Goal: Communication & Community: Share content

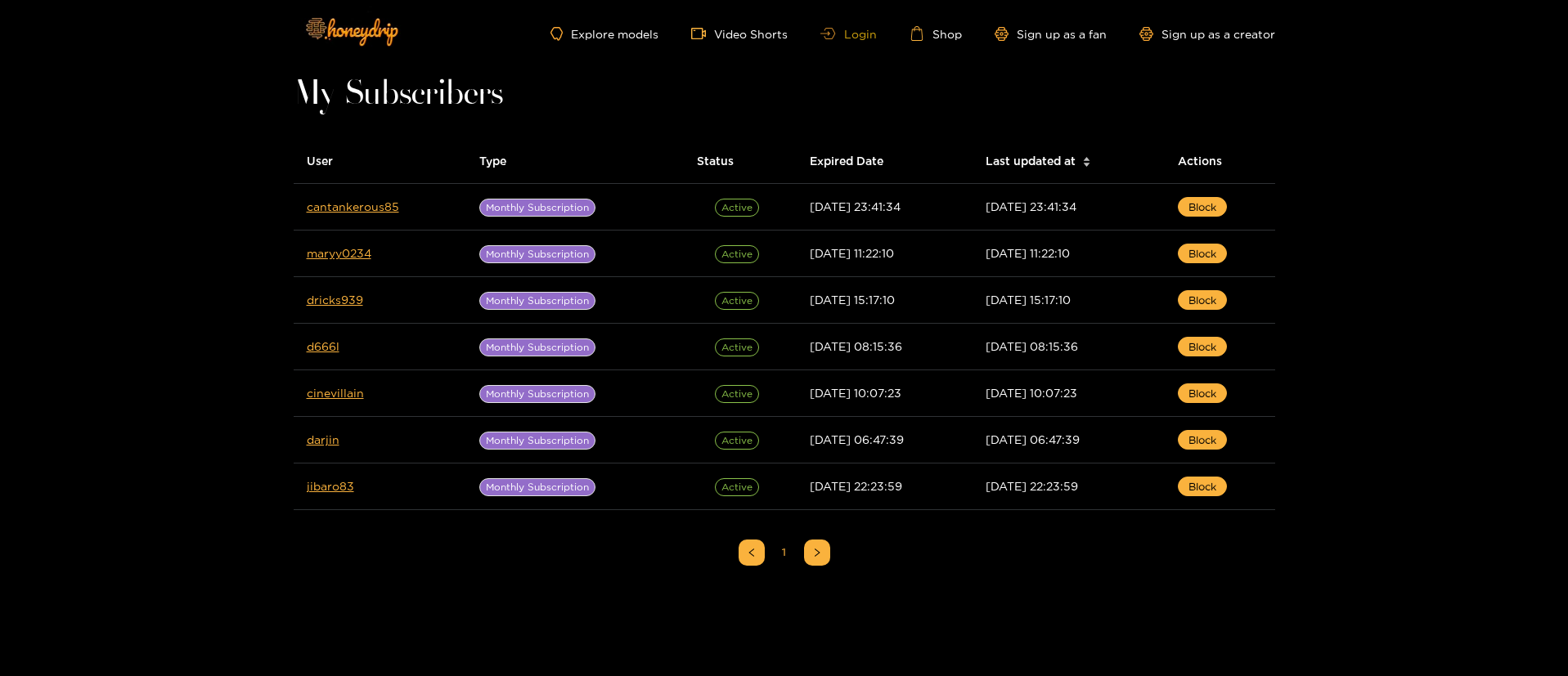
click at [863, 38] on link "Login" at bounding box center [848, 34] width 56 height 13
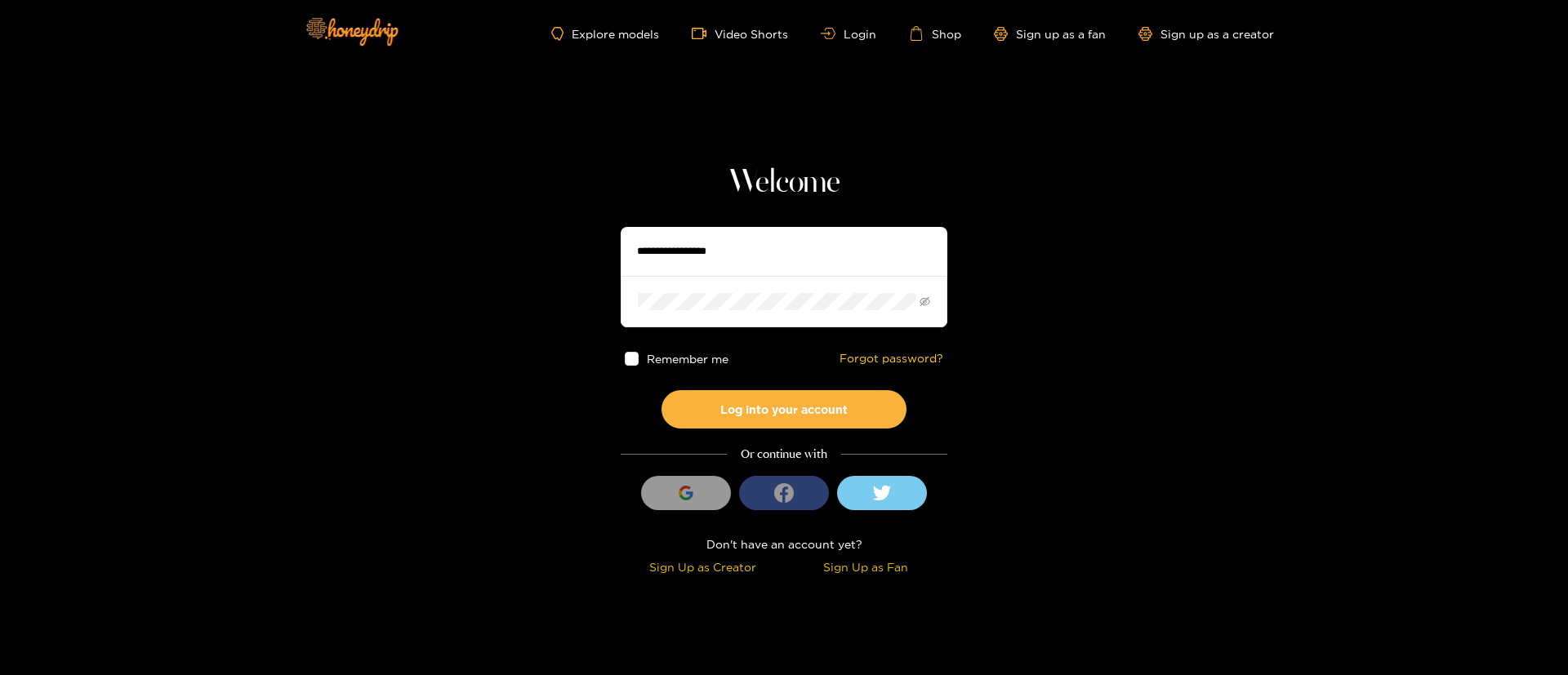
type input "**********"
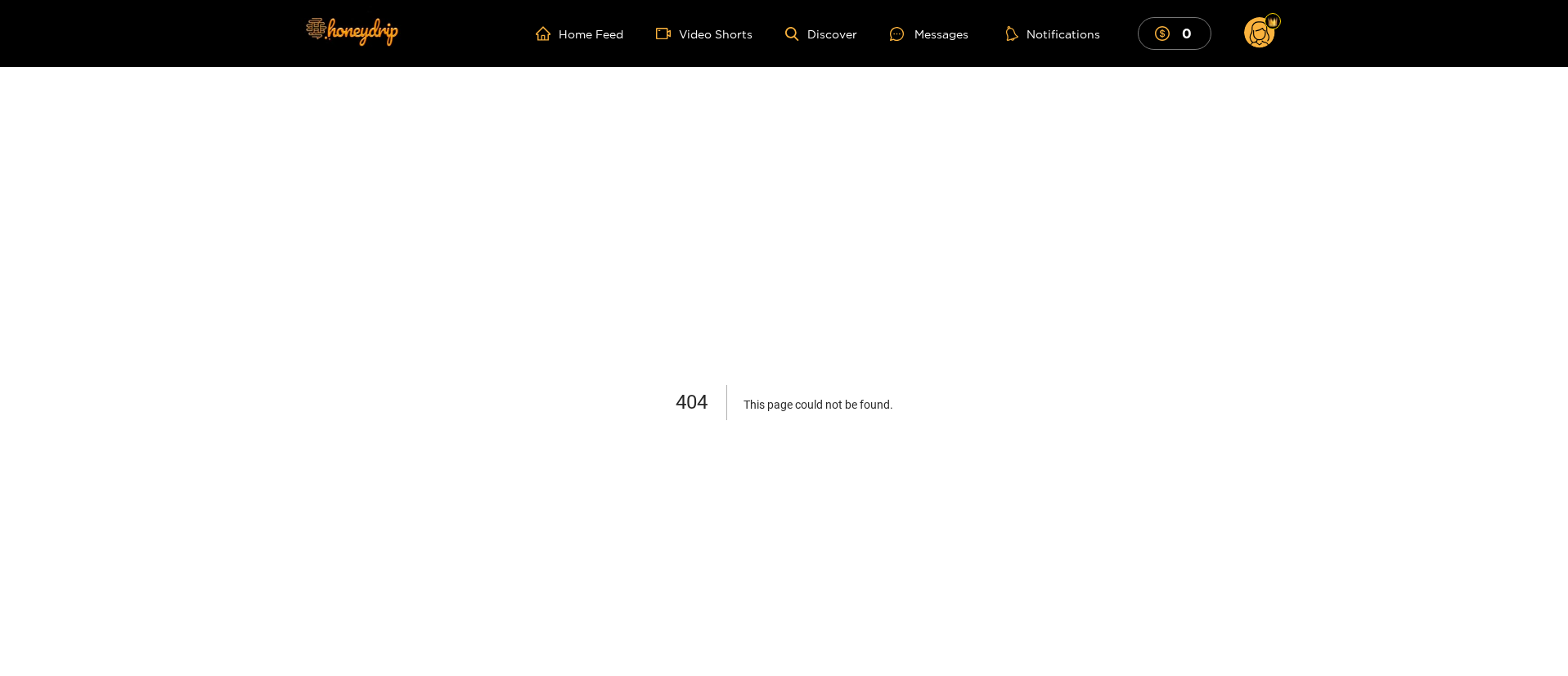
click at [1252, 30] on icon at bounding box center [1259, 35] width 19 height 29
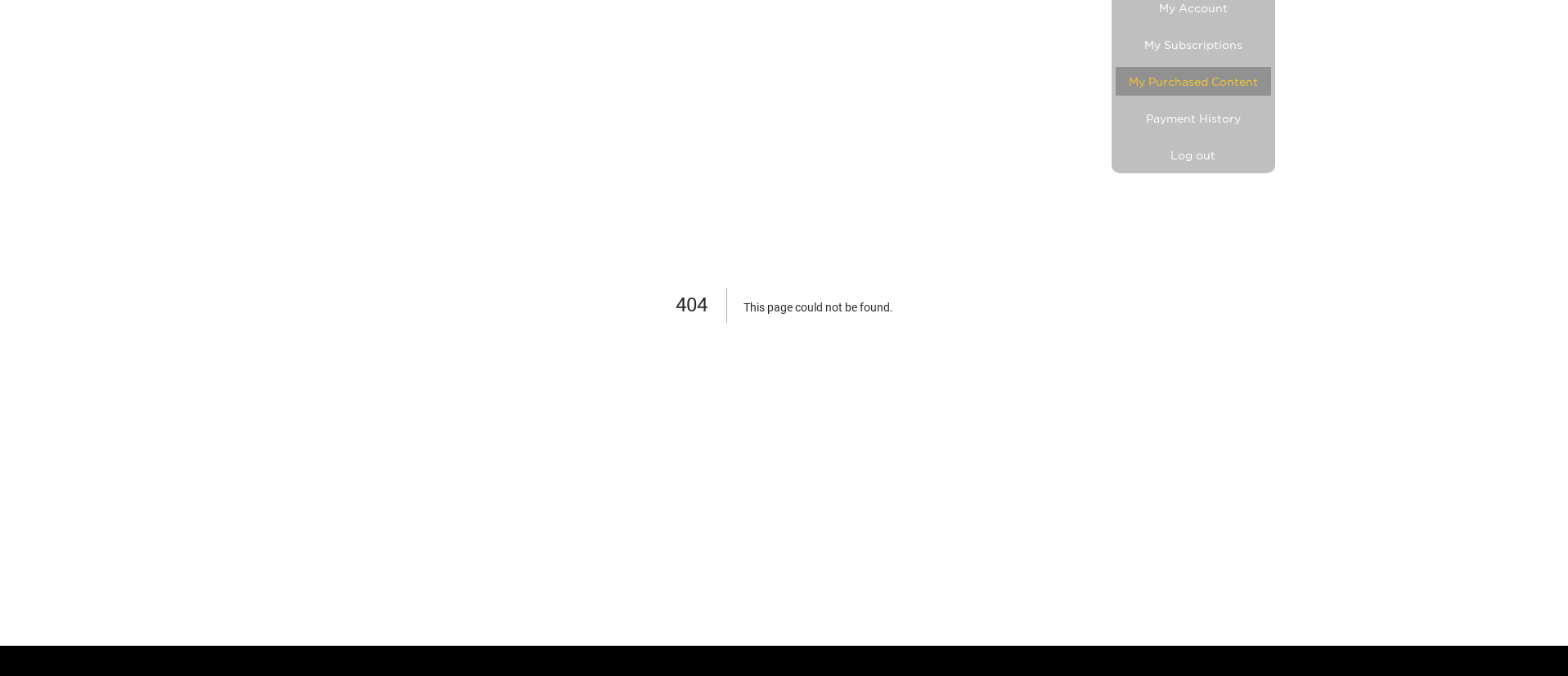
scroll to position [104, 0]
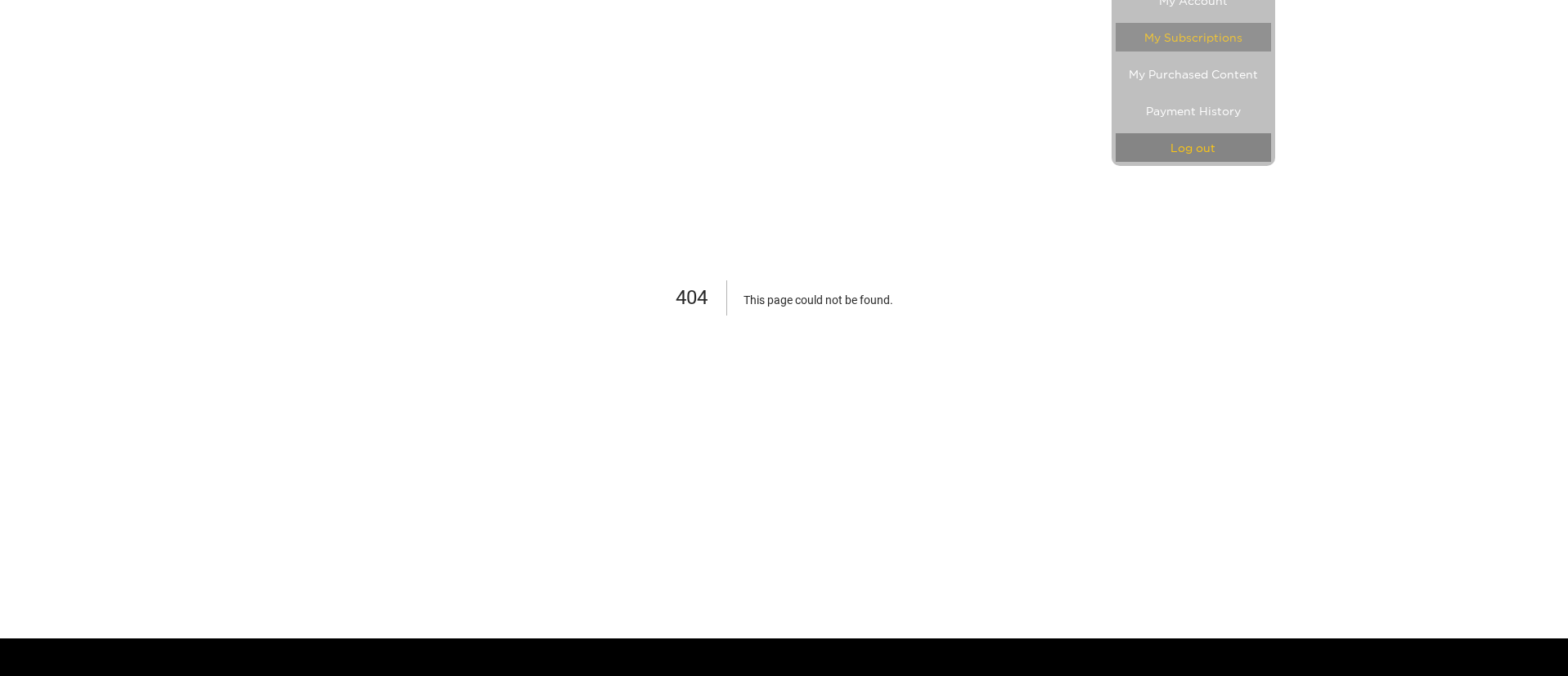
click at [1198, 152] on button "Log out" at bounding box center [1193, 147] width 156 height 29
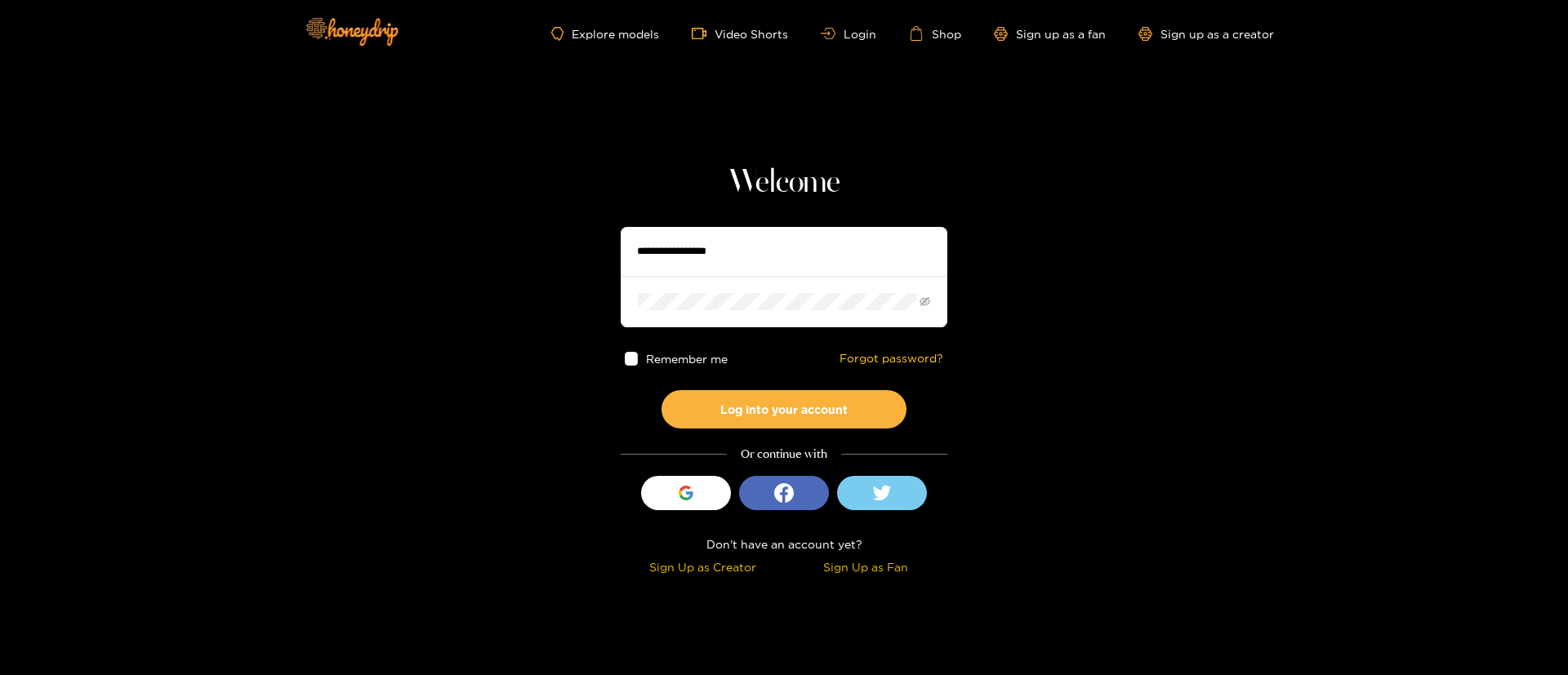
type input "**********"
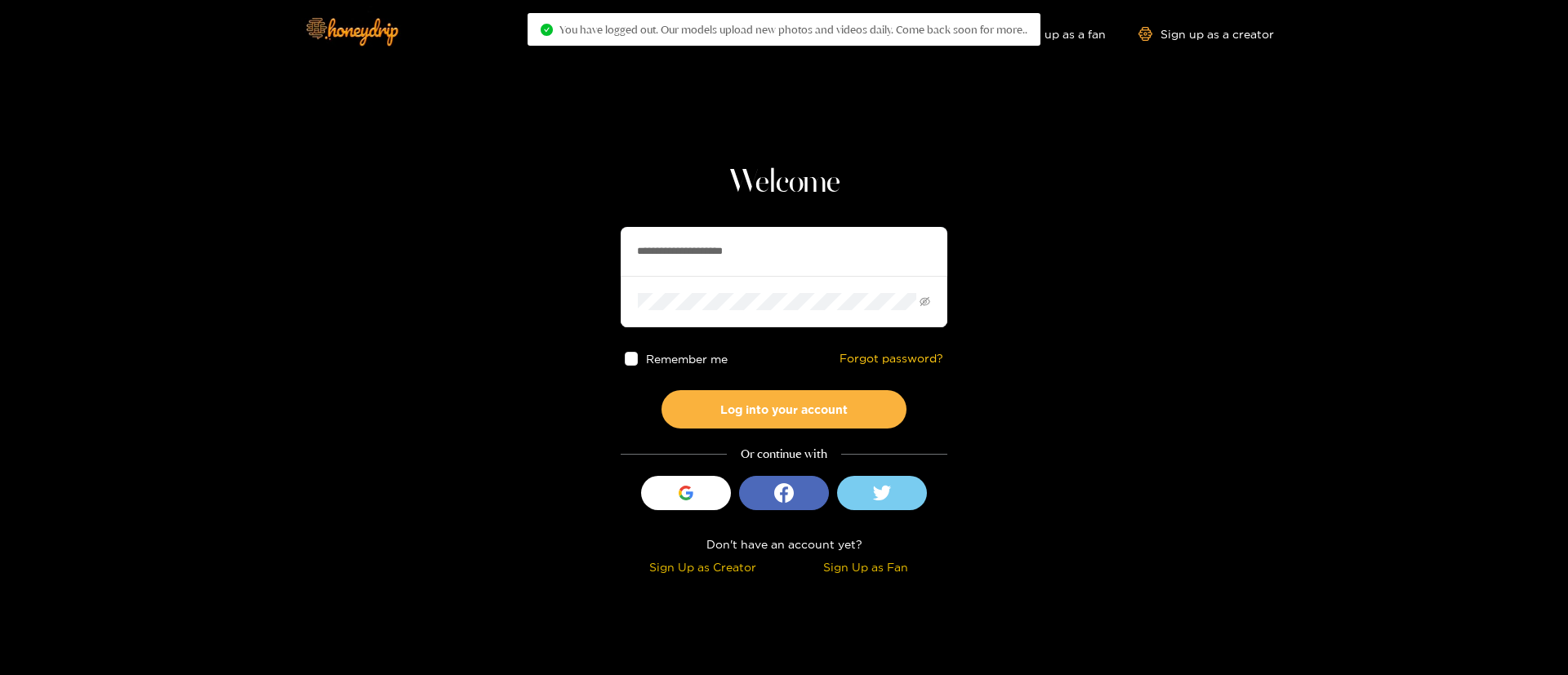
click at [744, 247] on input "**********" at bounding box center [784, 251] width 326 height 49
click at [798, 407] on button "Log into your account" at bounding box center [784, 409] width 245 height 39
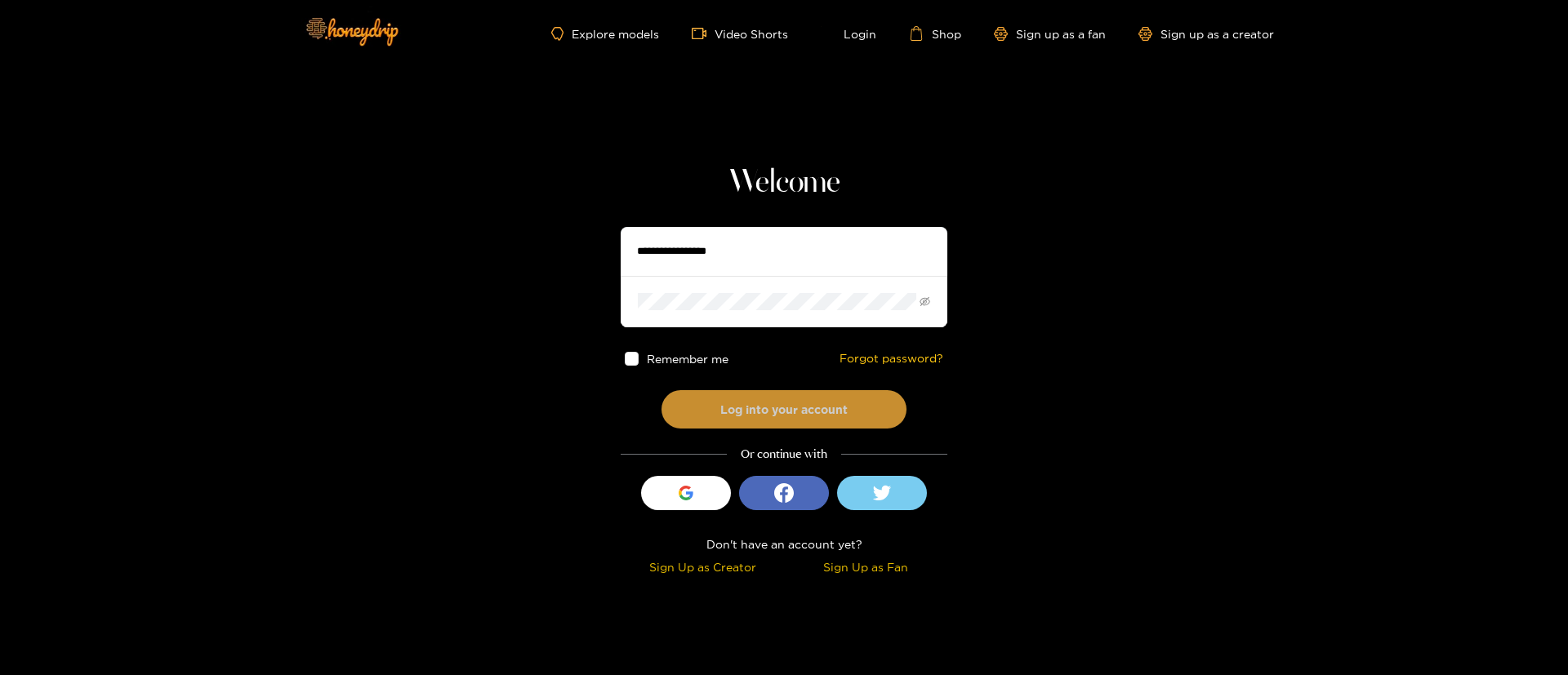
type input "**********"
click at [770, 405] on button "Log into your account" at bounding box center [784, 409] width 245 height 39
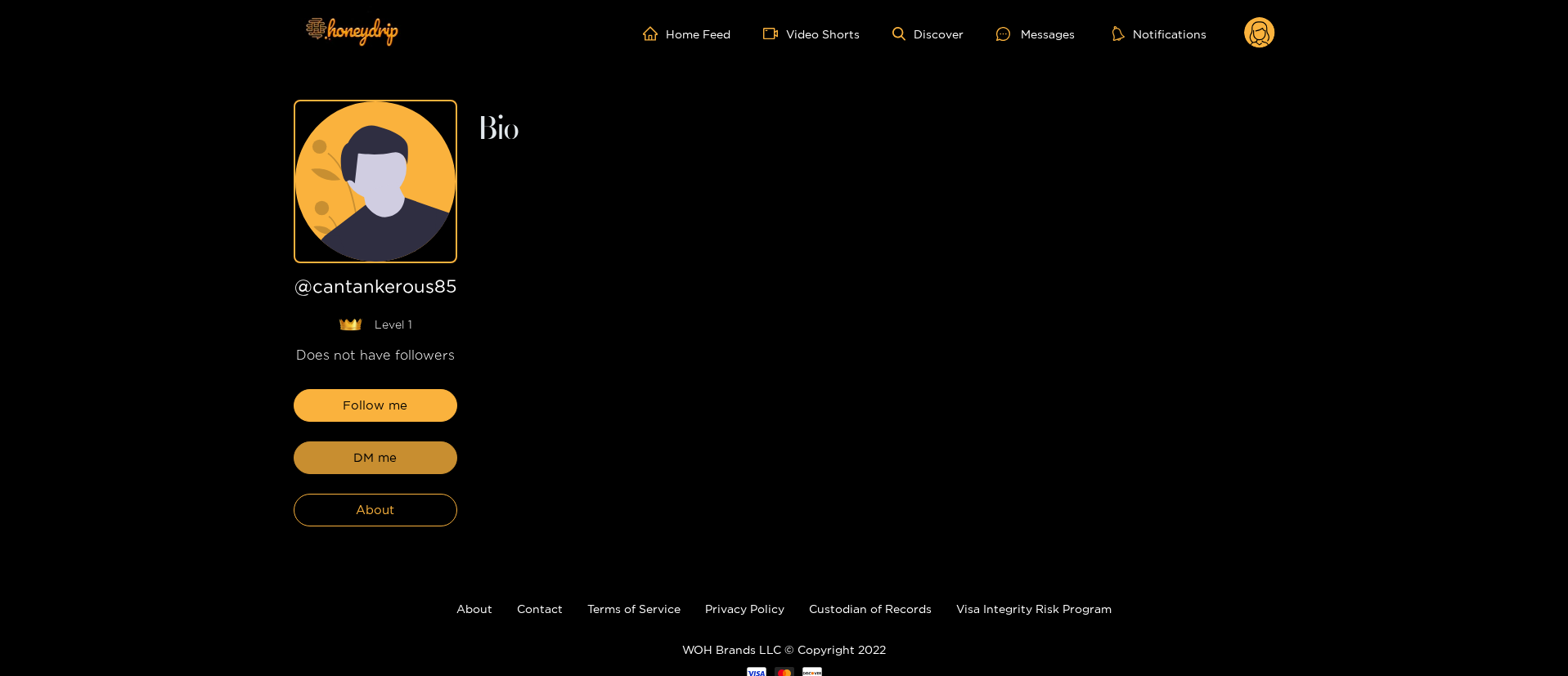
click at [369, 460] on span "DM me" at bounding box center [375, 457] width 43 height 19
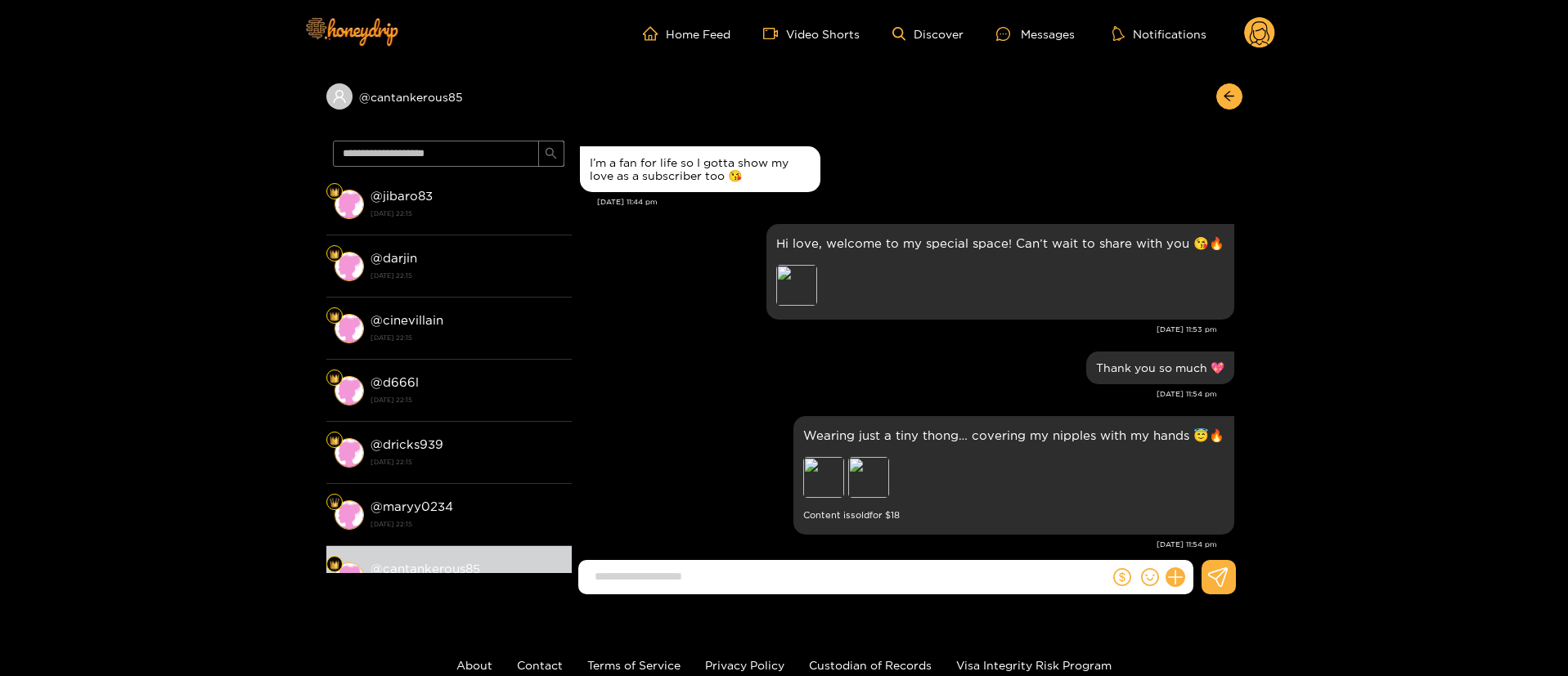
scroll to position [1094, 0]
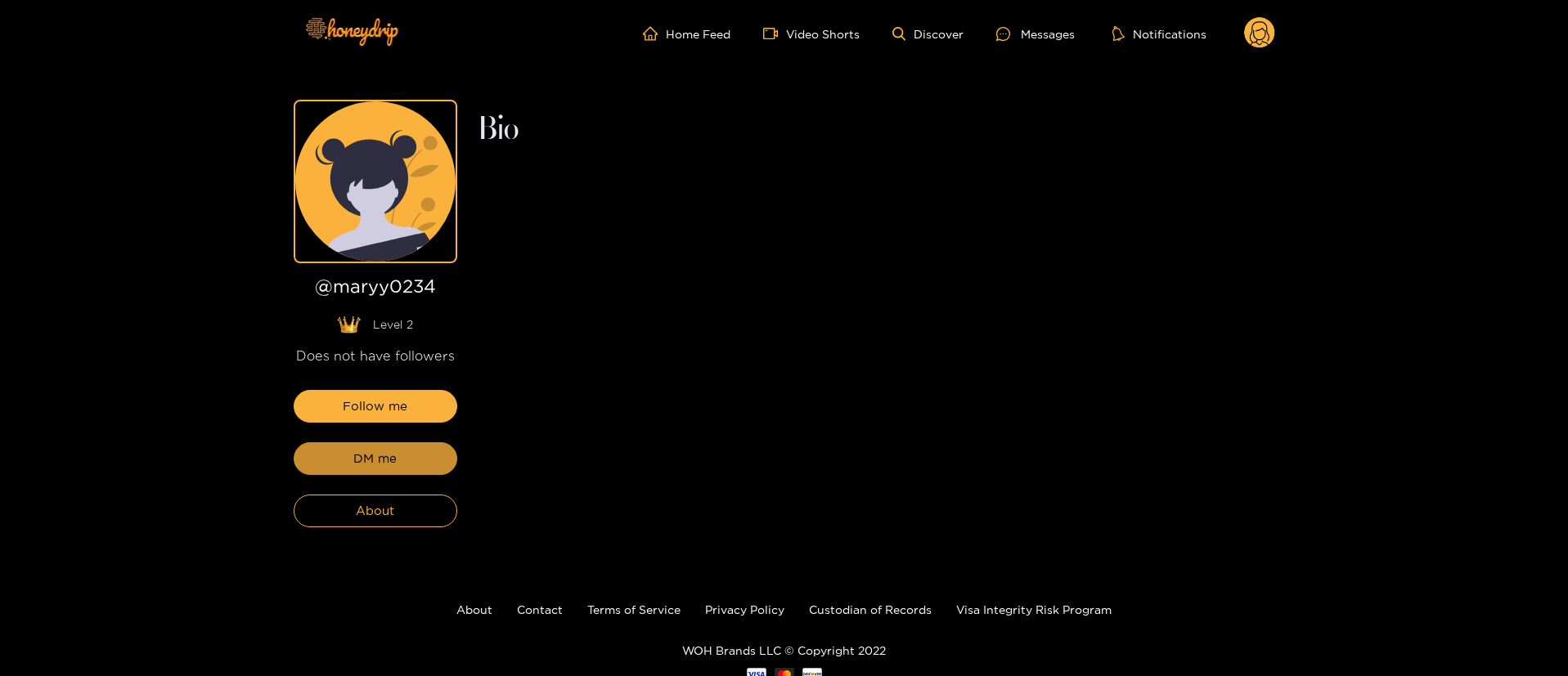
click at [369, 460] on span "DM me" at bounding box center [375, 458] width 43 height 19
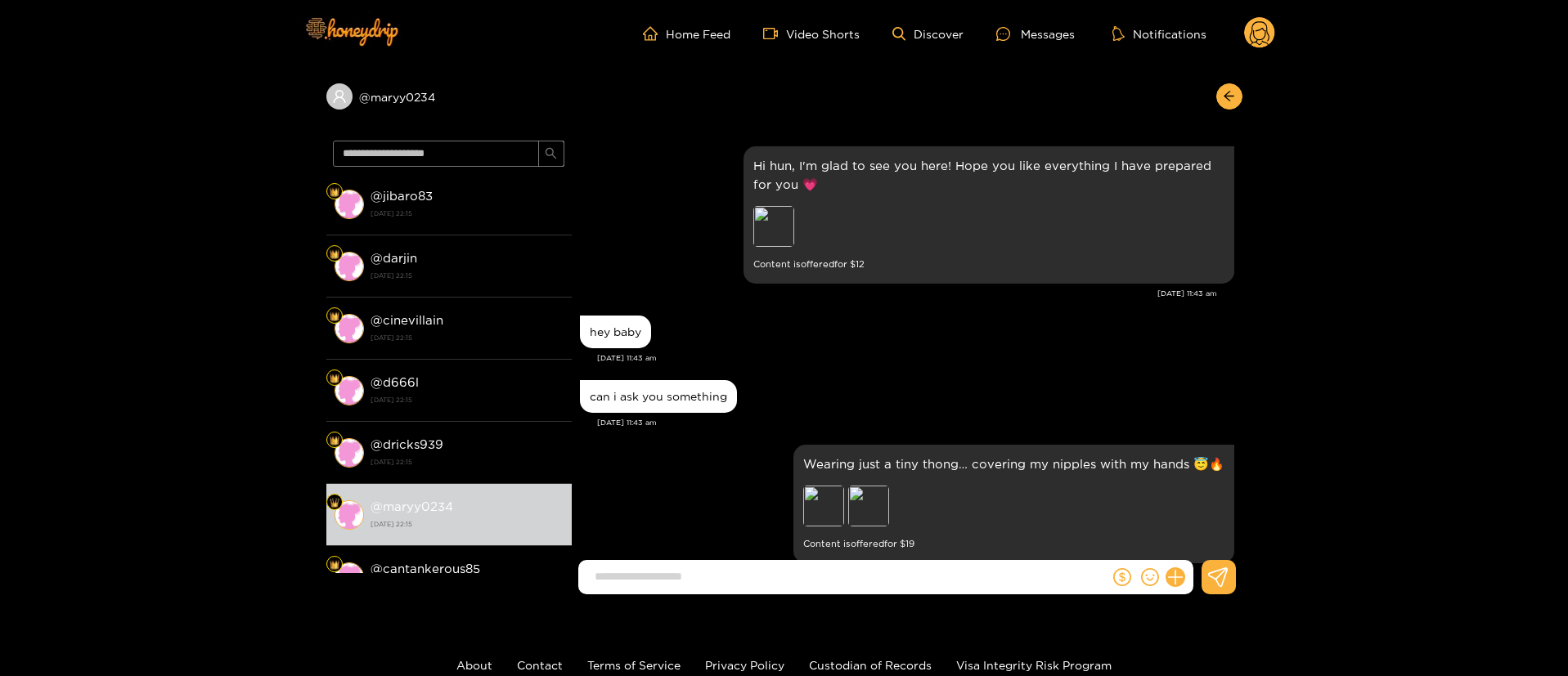
scroll to position [972, 0]
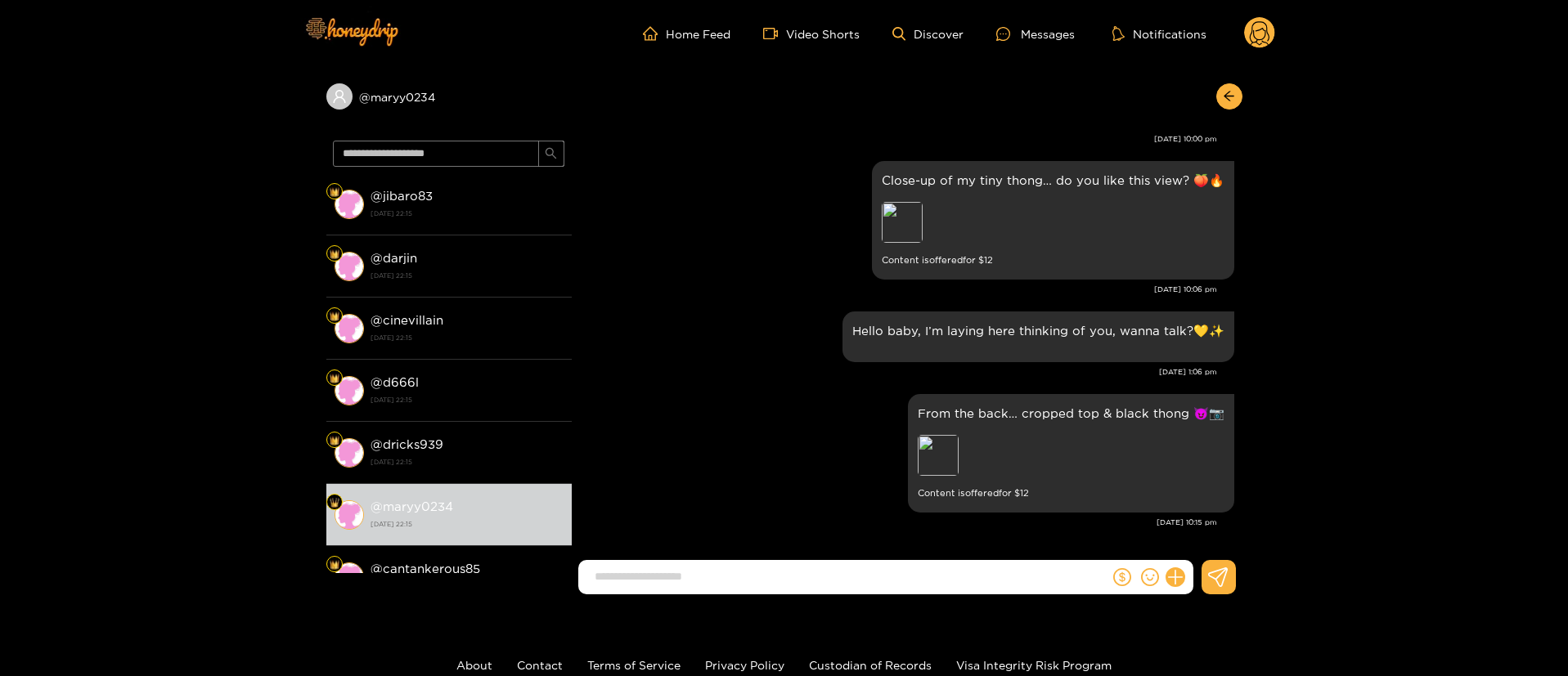
click at [712, 393] on div "From the back… cropped top & black thong 😈📷 Preview Content is offered for $ 12" at bounding box center [906, 453] width 654 height 127
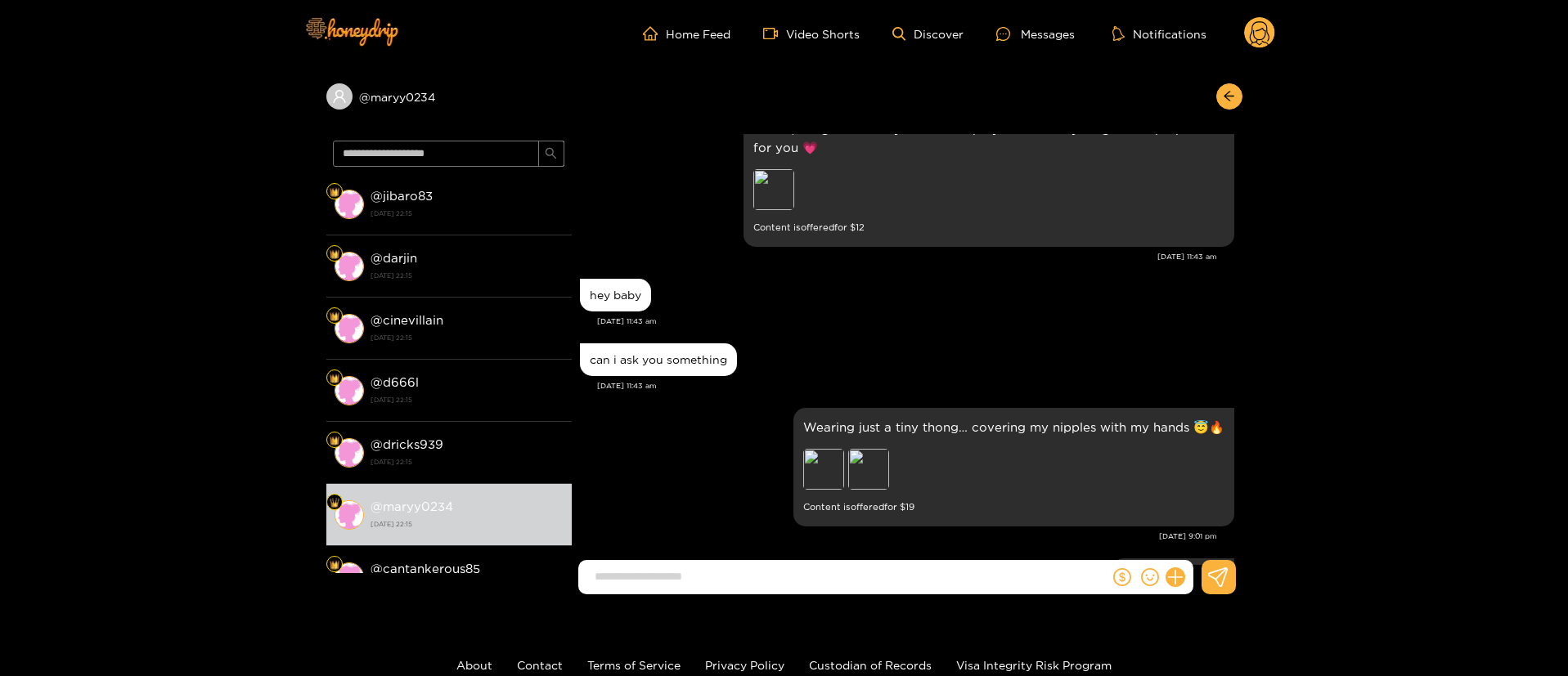
scroll to position [0, 0]
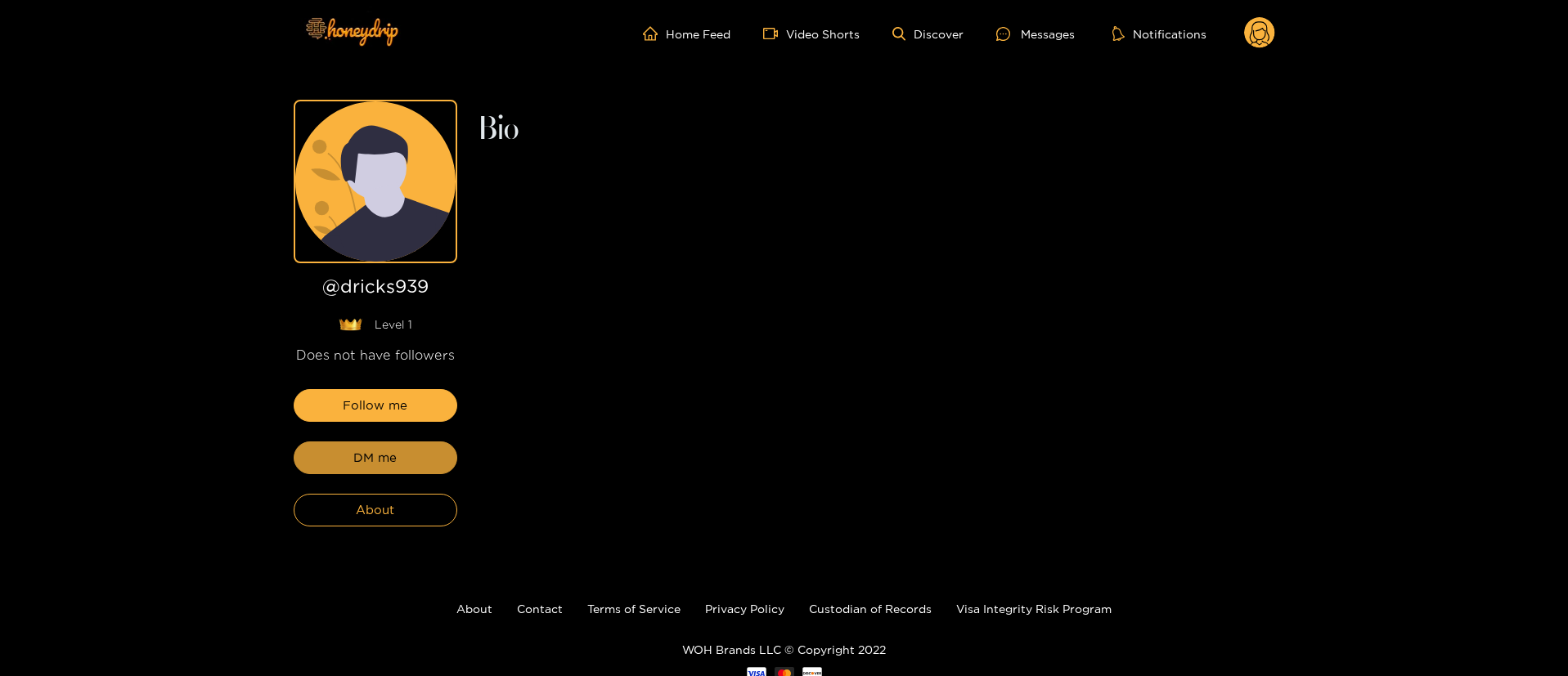
click at [369, 460] on span "DM me" at bounding box center [375, 457] width 43 height 19
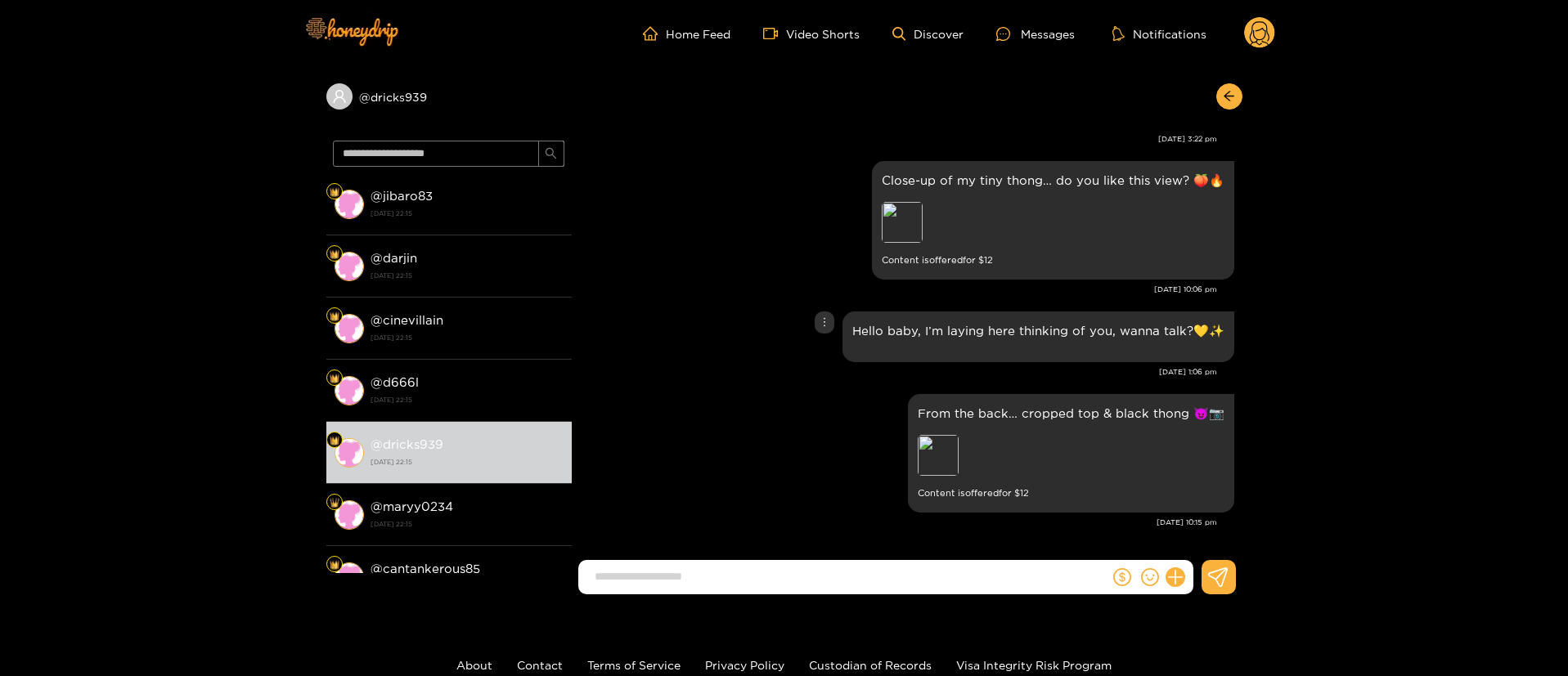
click at [805, 384] on div "Hello baby, I’m laying here thinking of you, wanna talk?💛✨ [DATE] 1:06 pm" at bounding box center [906, 349] width 654 height 83
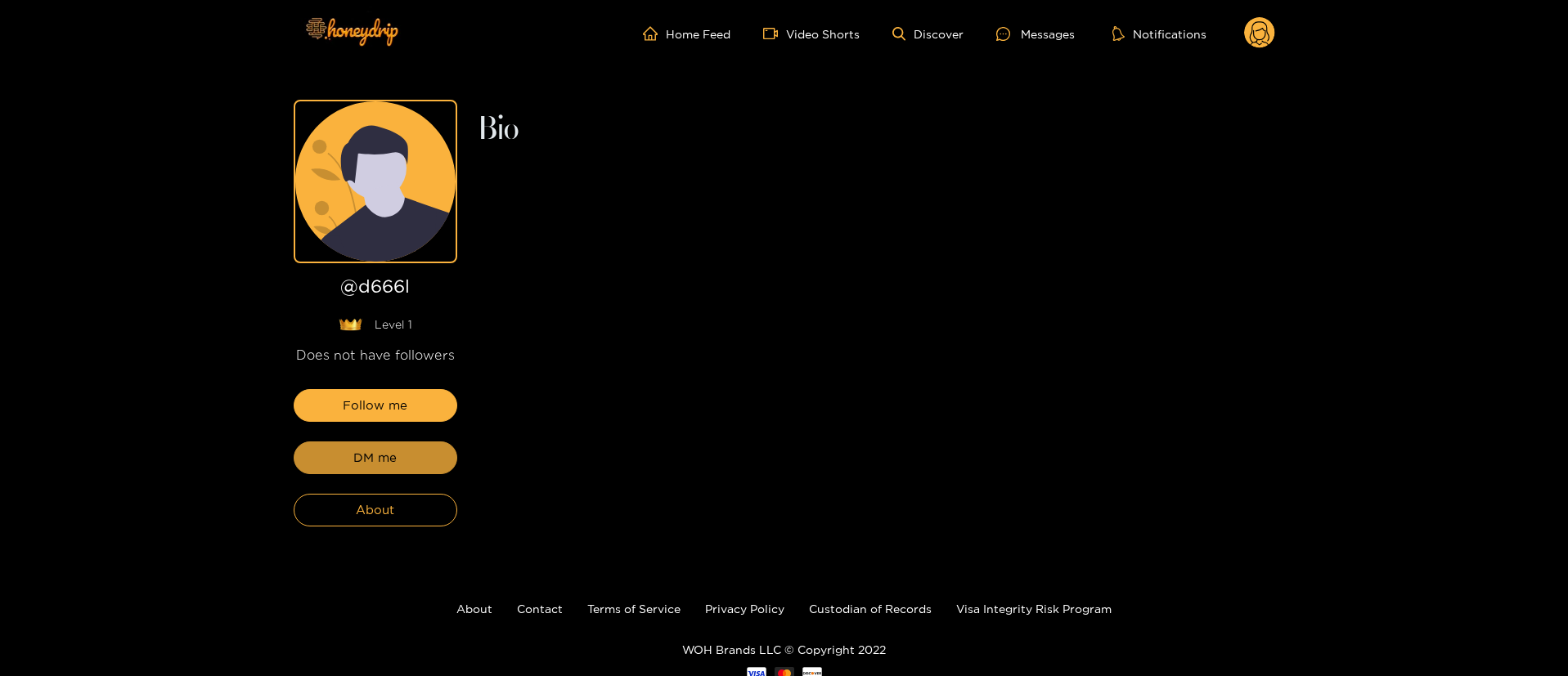
click at [369, 460] on span "DM me" at bounding box center [375, 457] width 43 height 19
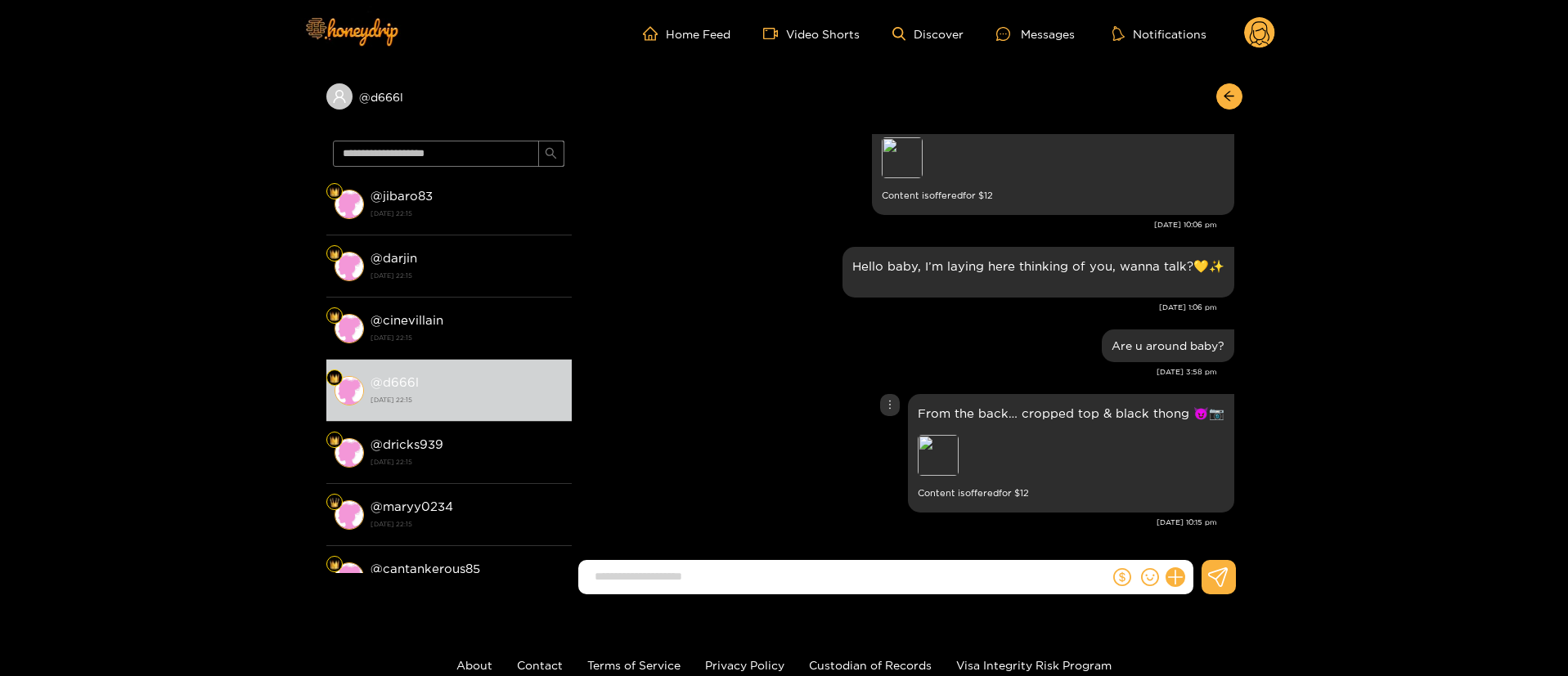
click at [769, 404] on div "From the back… cropped top & black thong 😈📷 Preview Content is offered for $ 12" at bounding box center [906, 453] width 654 height 127
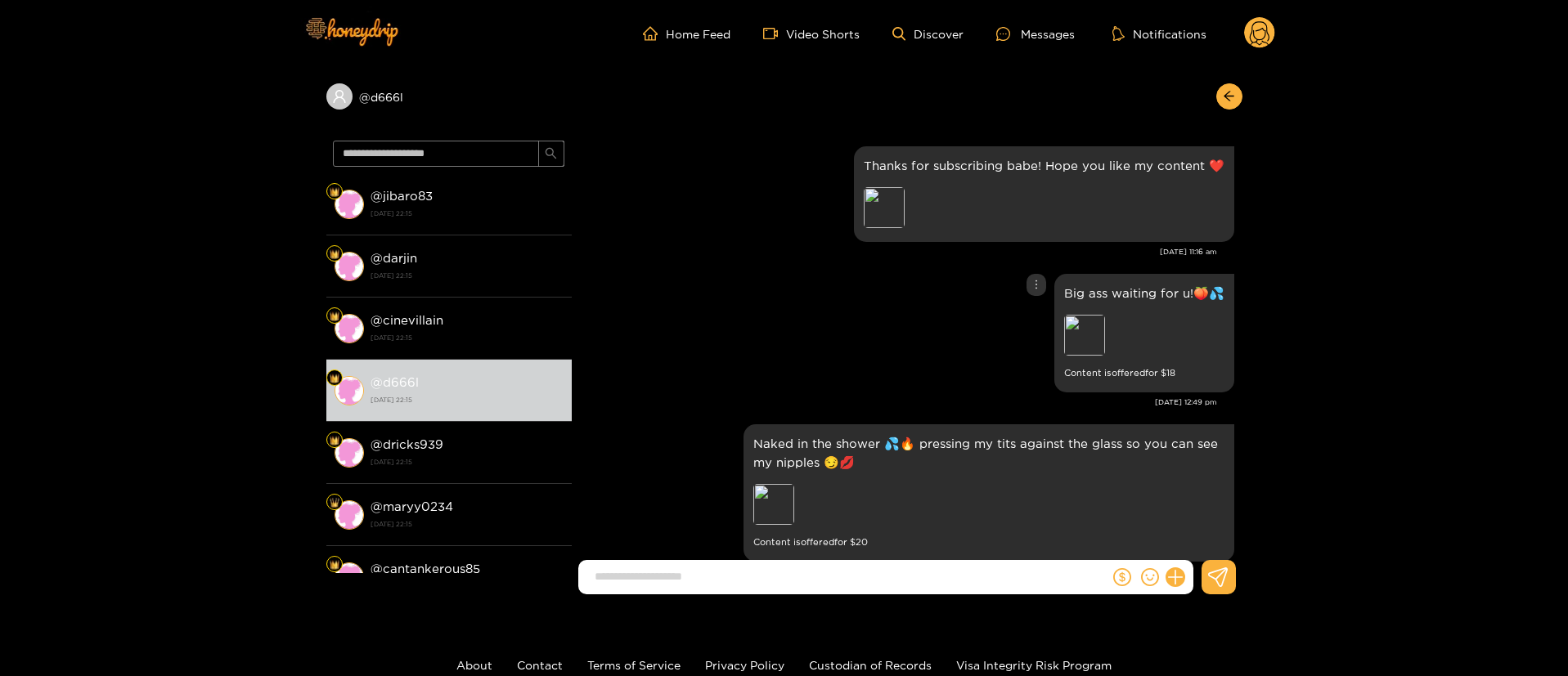
click at [1024, 295] on div "Big ass waiting for u!🍑💦 Preview Content is offered for $ 18" at bounding box center [906, 333] width 654 height 127
click at [1027, 291] on div at bounding box center [1036, 285] width 19 height 22
click at [1025, 325] on div "Unsend" at bounding box center [1033, 318] width 40 height 16
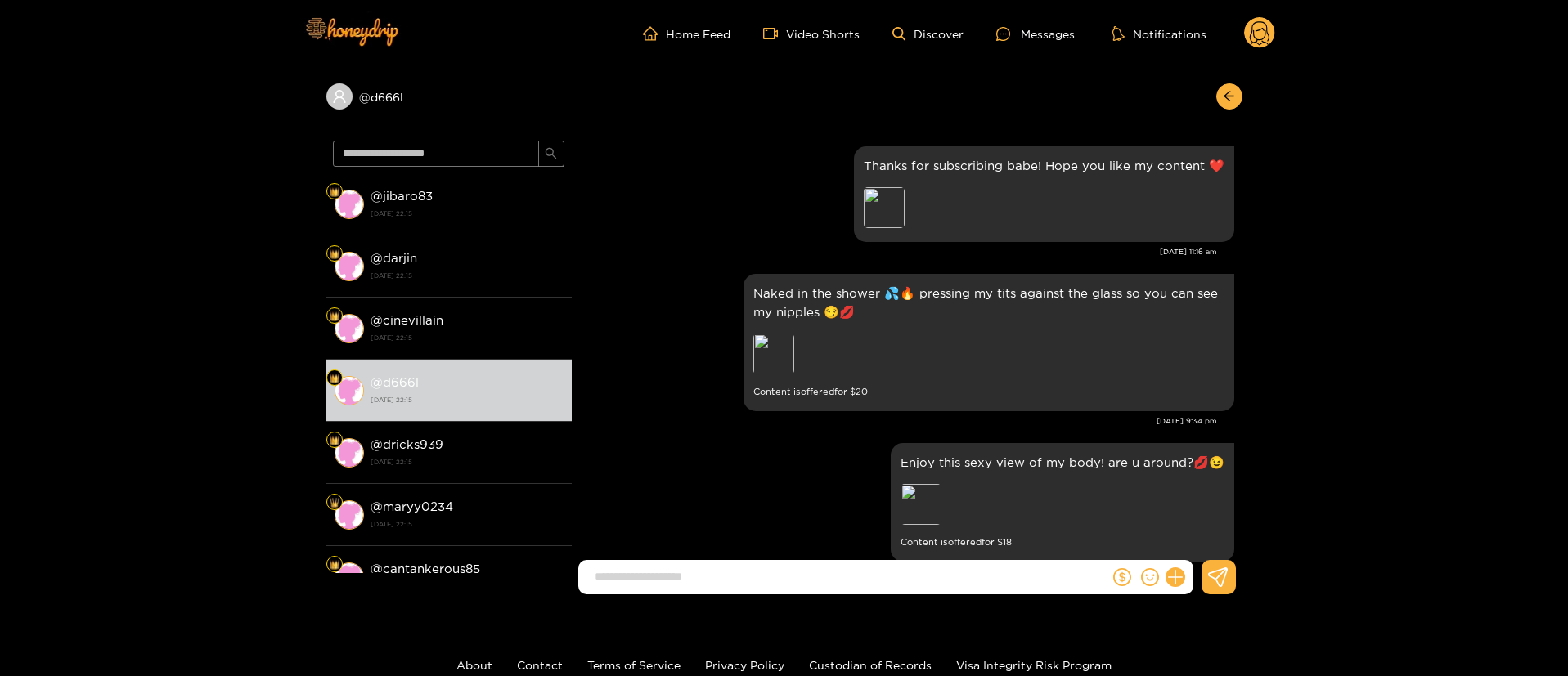
scroll to position [1099, 0]
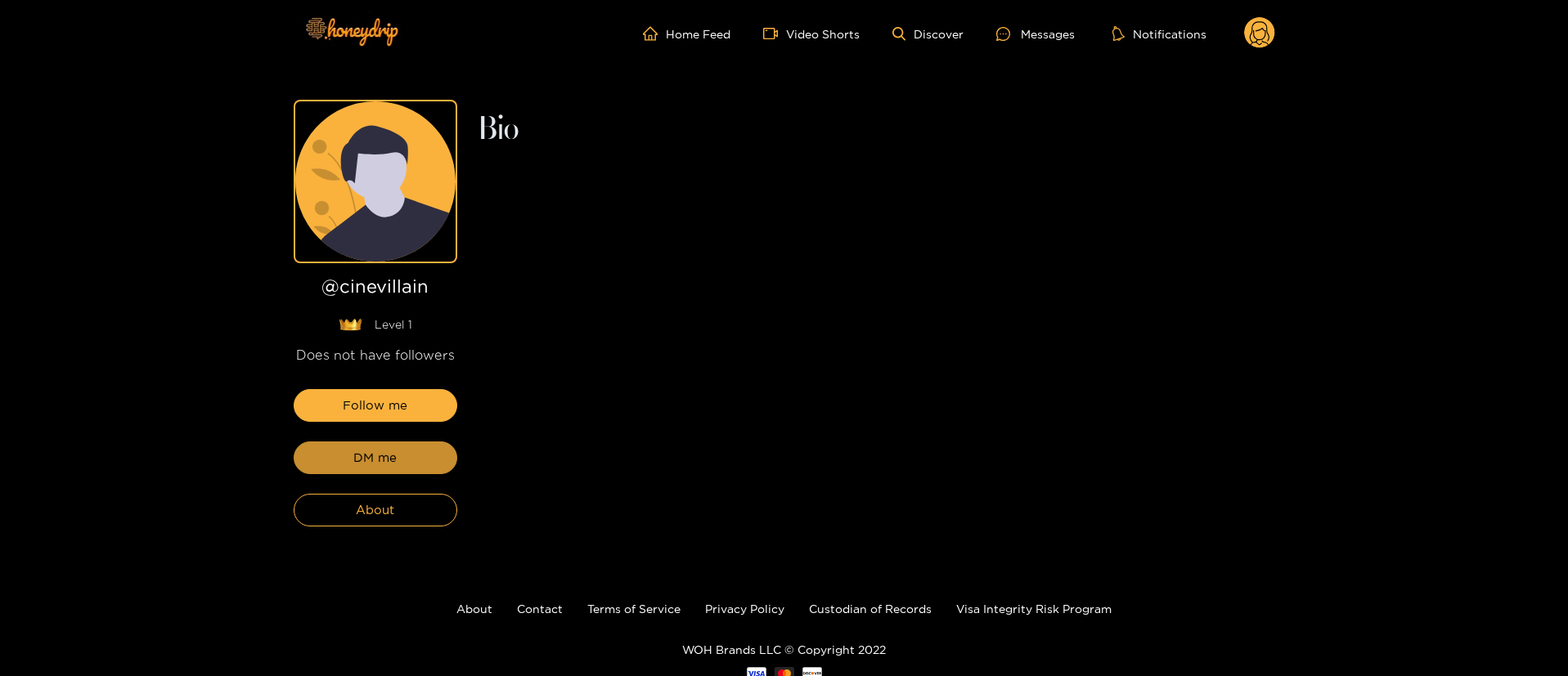
click at [369, 460] on span "DM me" at bounding box center [375, 457] width 43 height 19
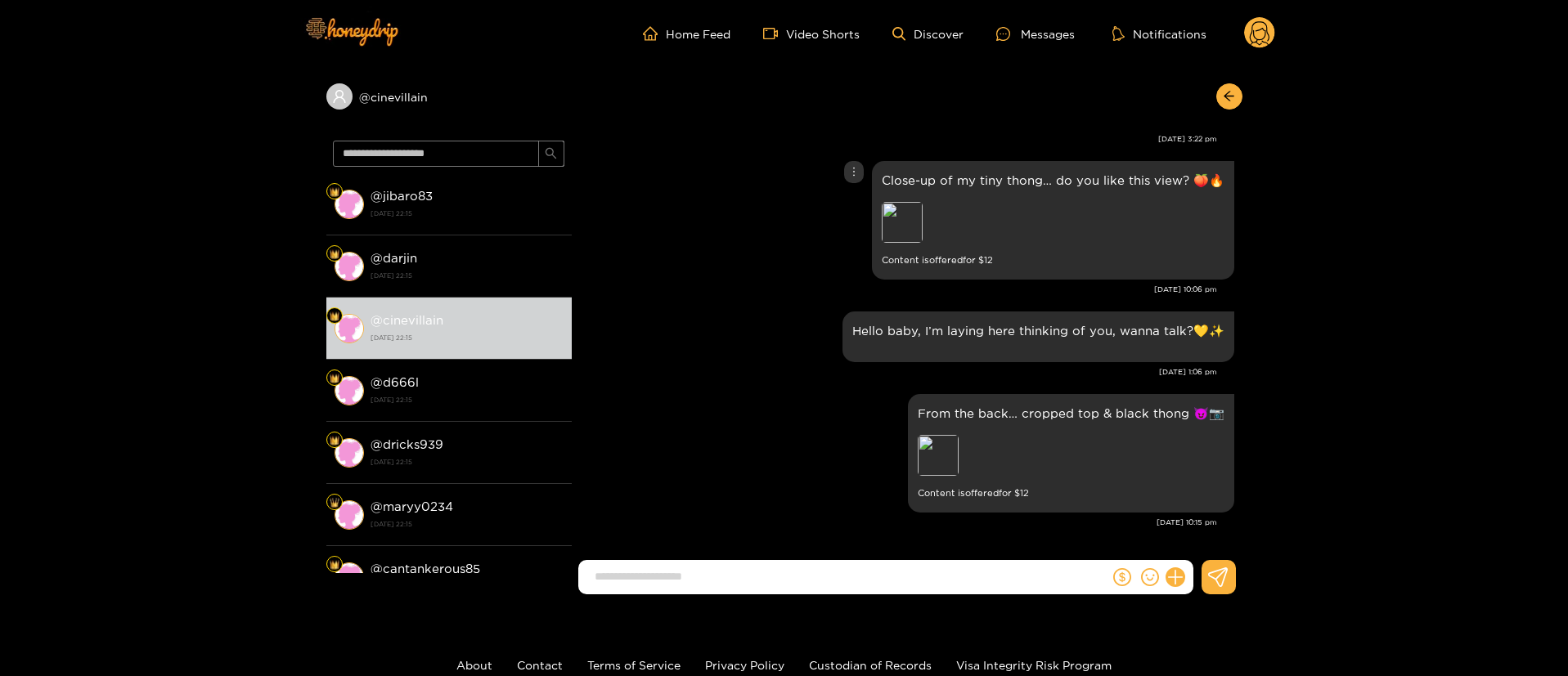
click at [741, 302] on div "Close-up of my tiny thong… do you like this view? 🍑🔥 Preview Content is offered…" at bounding box center [906, 232] width 654 height 151
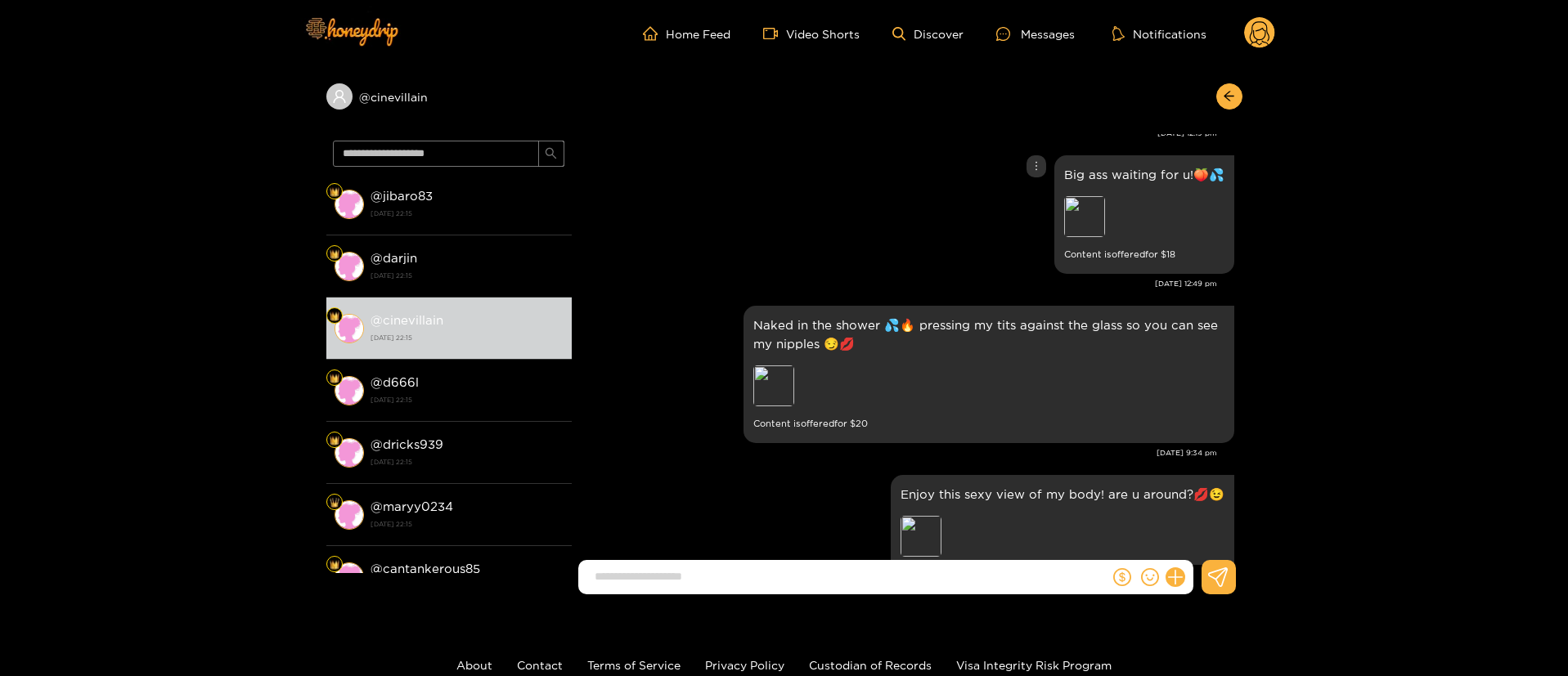
scroll to position [410, 0]
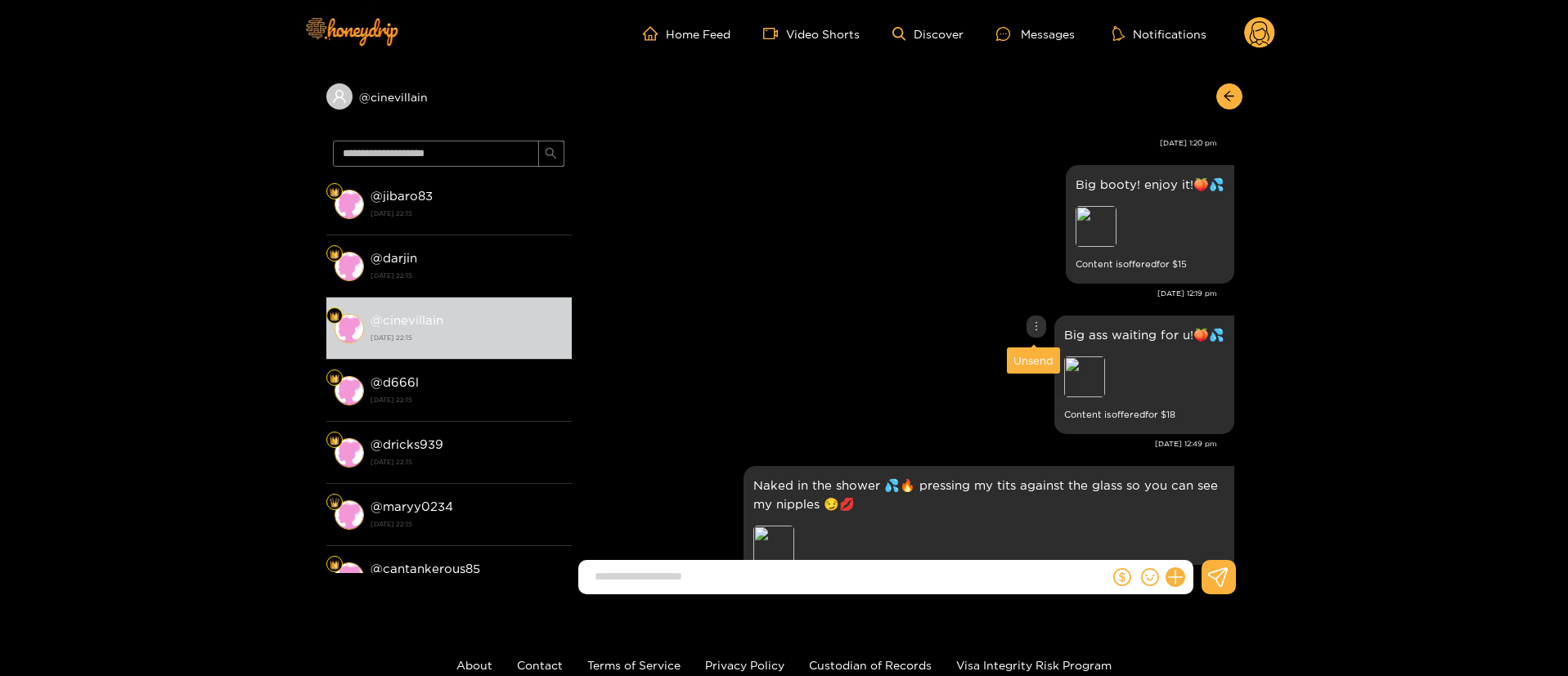
click at [1030, 316] on div at bounding box center [1036, 327] width 19 height 22
click at [1021, 359] on div "Unsend" at bounding box center [1033, 360] width 40 height 16
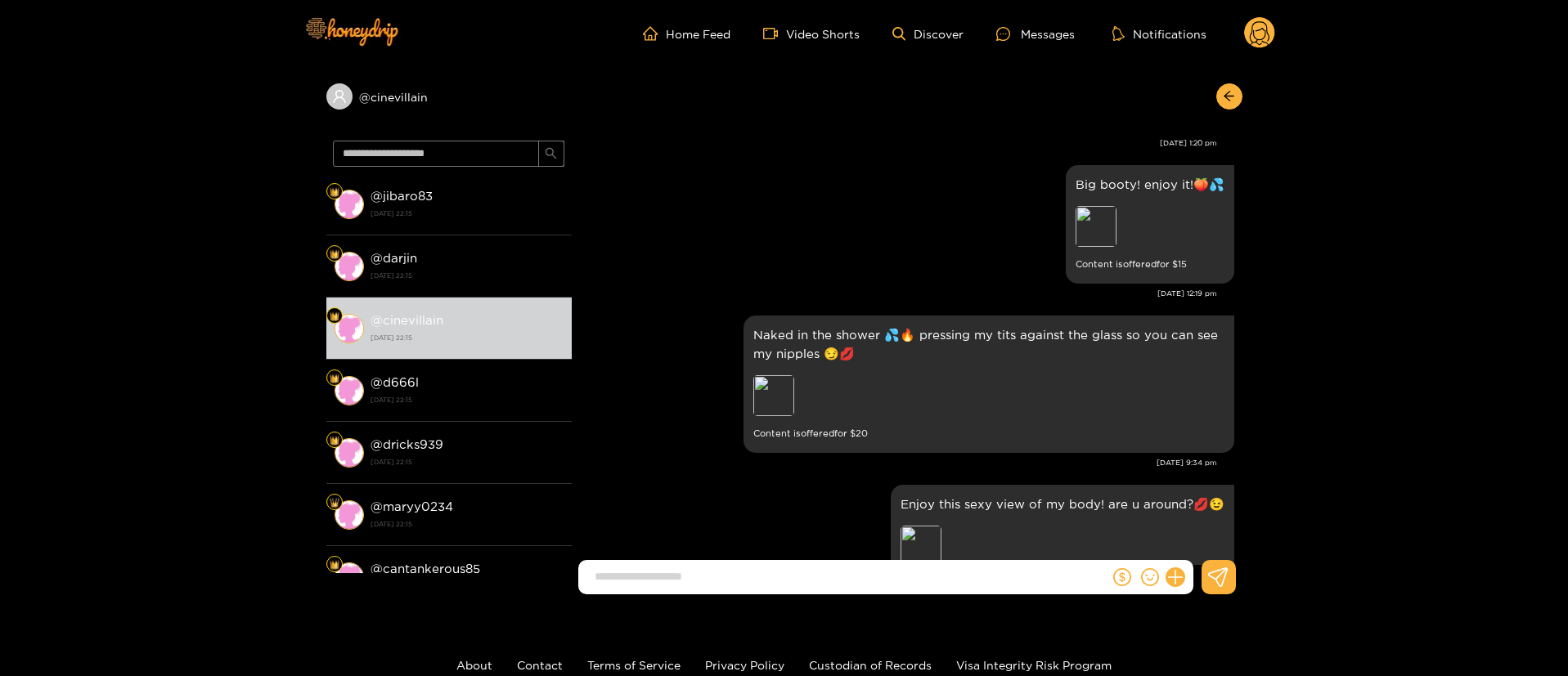
scroll to position [1485, 0]
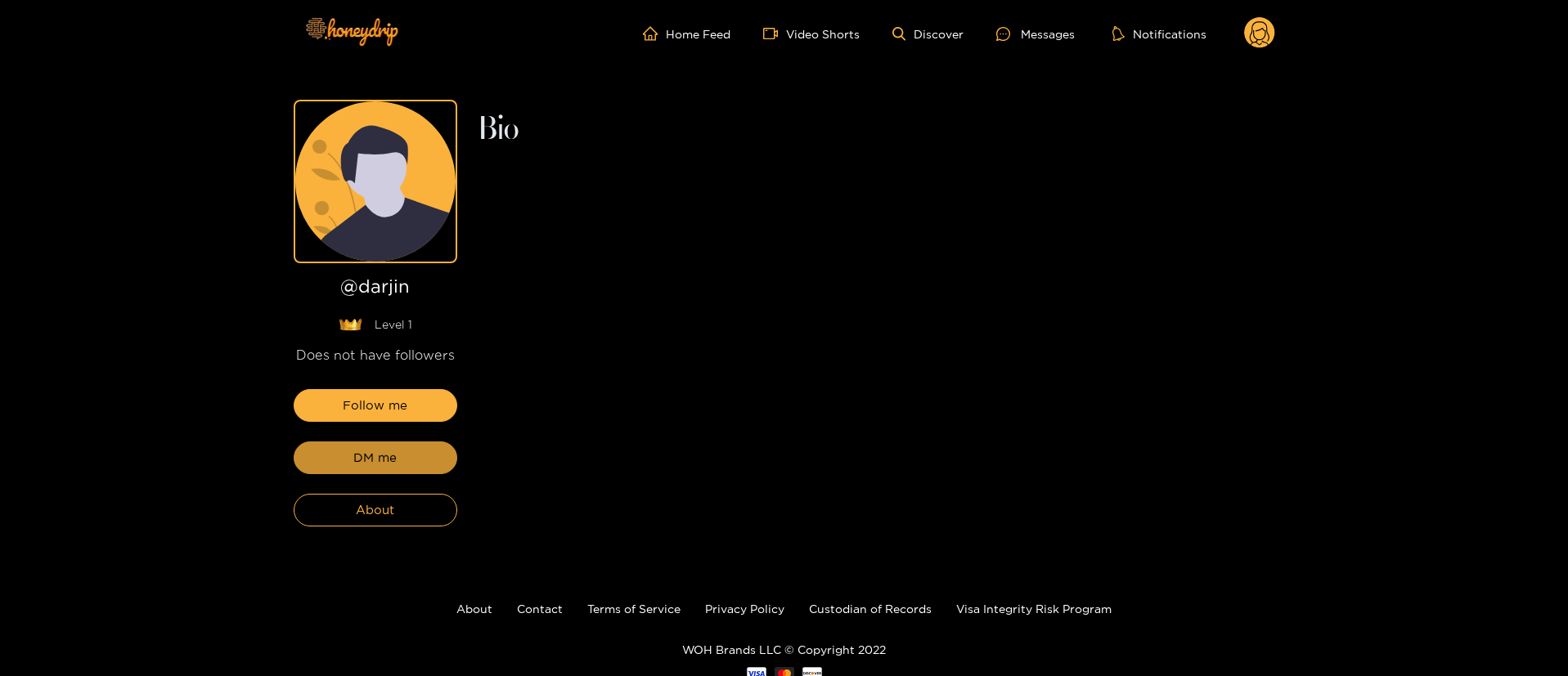
click at [369, 460] on span "DM me" at bounding box center [375, 457] width 43 height 19
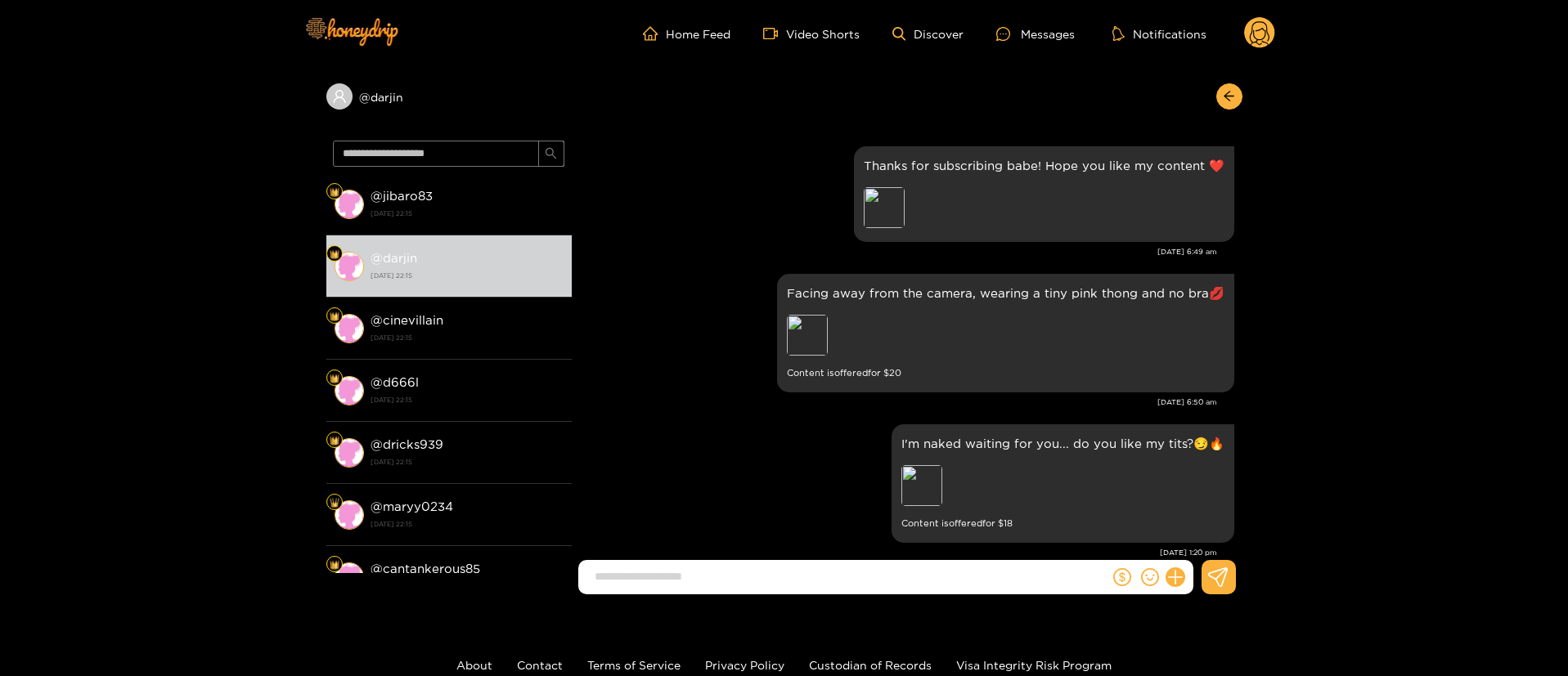
scroll to position [1636, 0]
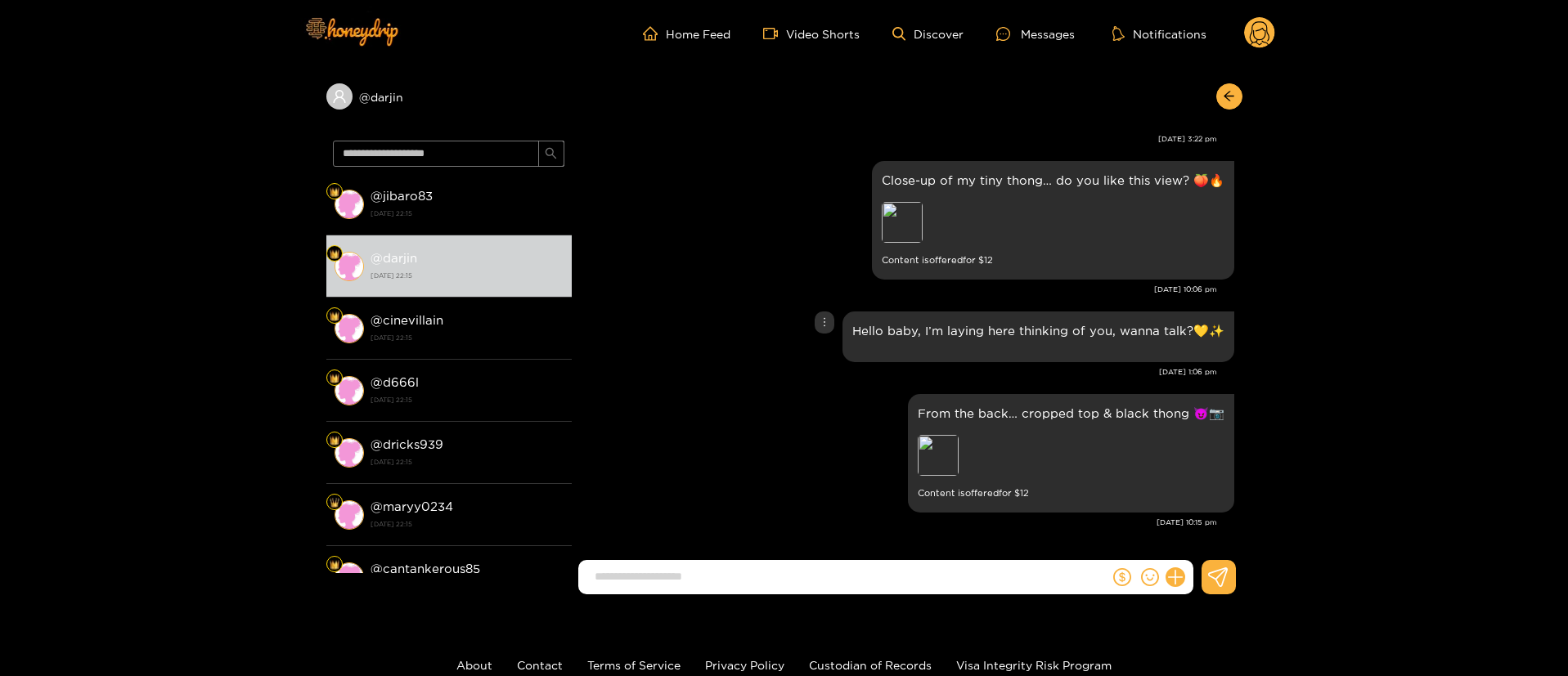
drag, startPoint x: 722, startPoint y: 325, endPoint x: 736, endPoint y: 317, distance: 16.1
click at [723, 324] on div "Hello baby, I’m laying here thinking of you, wanna talk?💛✨" at bounding box center [906, 337] width 654 height 59
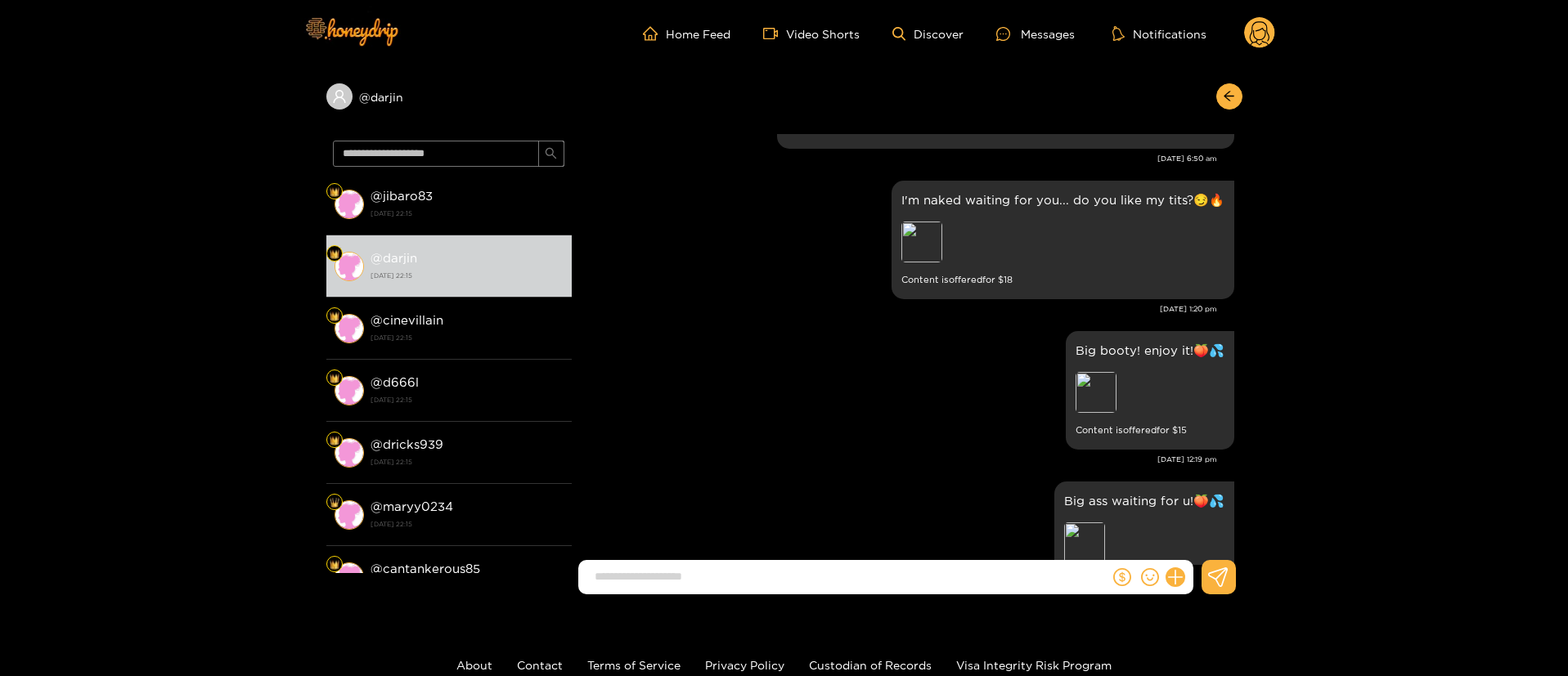
scroll to position [491, 0]
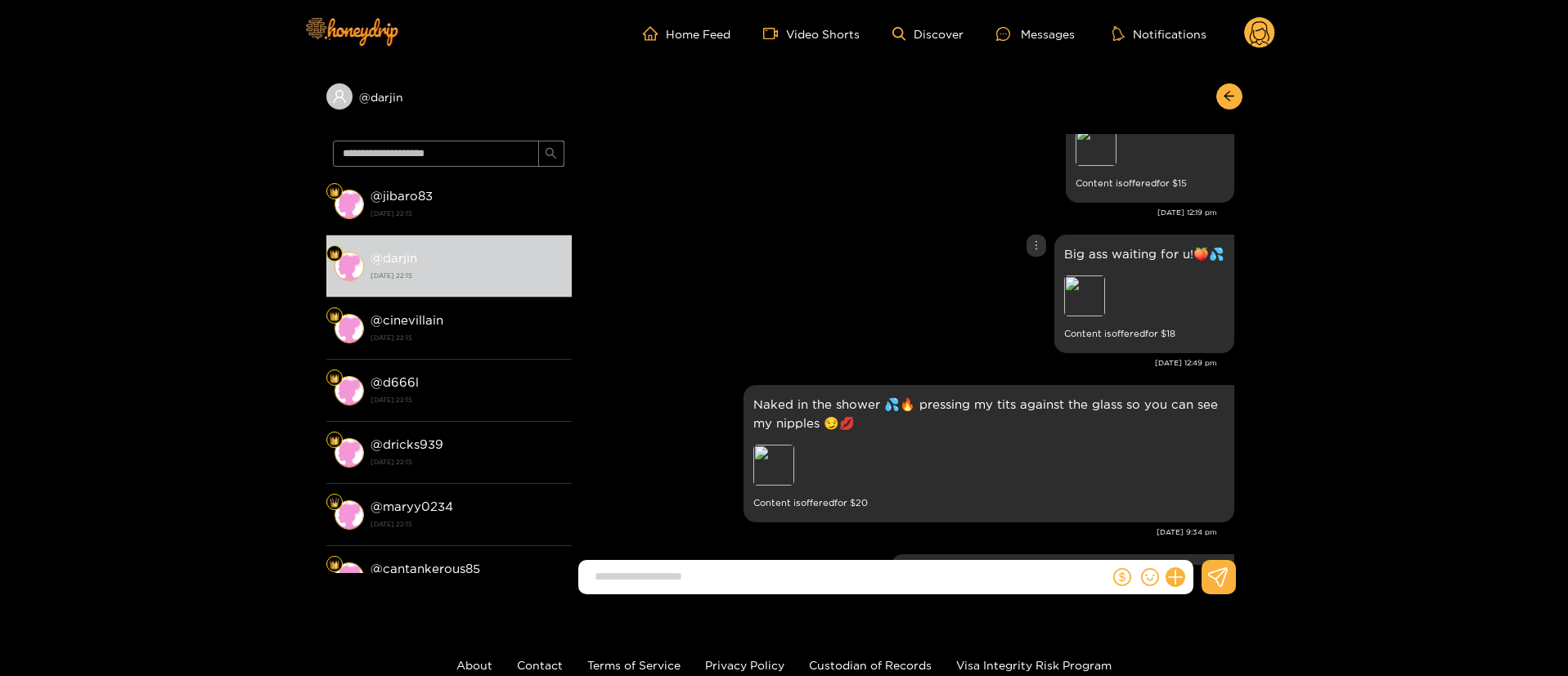
click at [1042, 248] on div "Big ass waiting for u!🍑💦 Preview Content is offered for $ 18" at bounding box center [906, 294] width 654 height 127
click at [1037, 281] on div "Unsend" at bounding box center [1033, 279] width 40 height 16
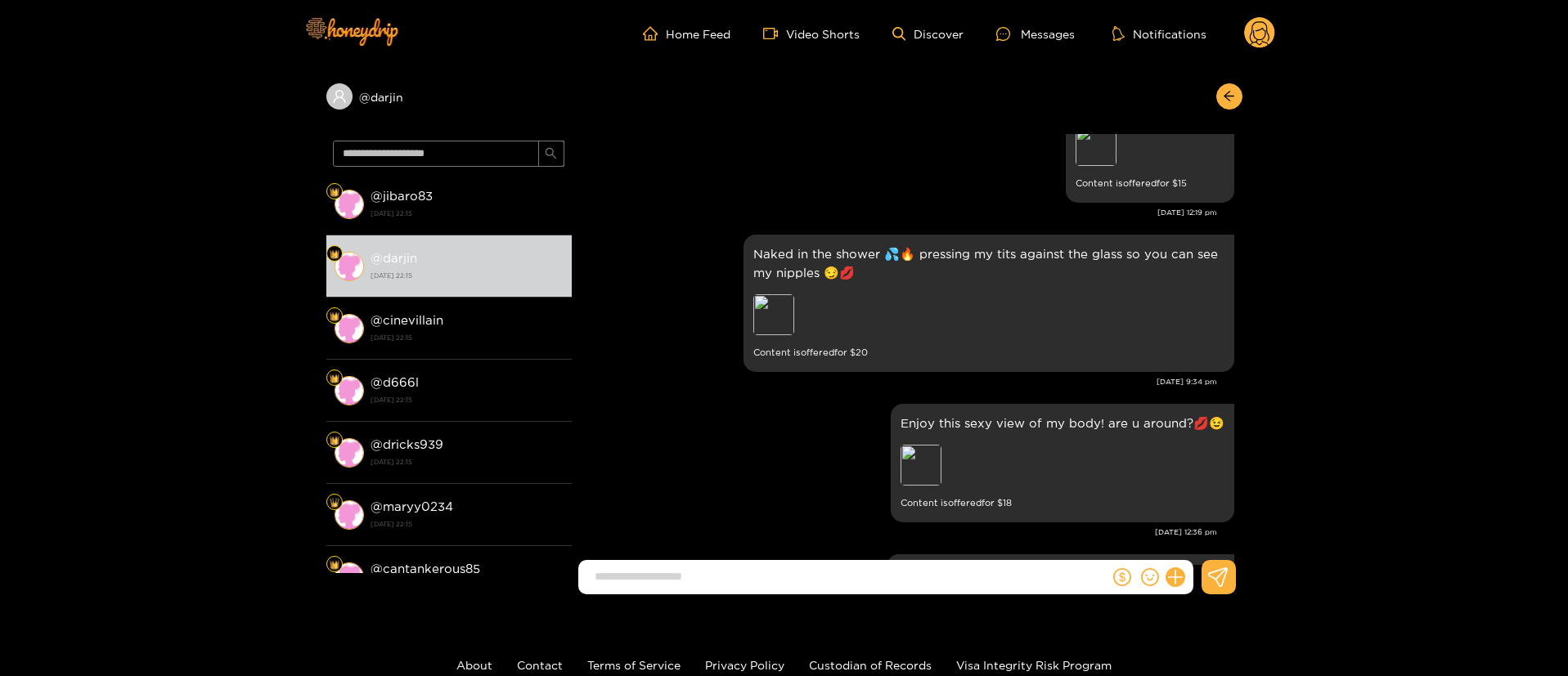
scroll to position [1485, 0]
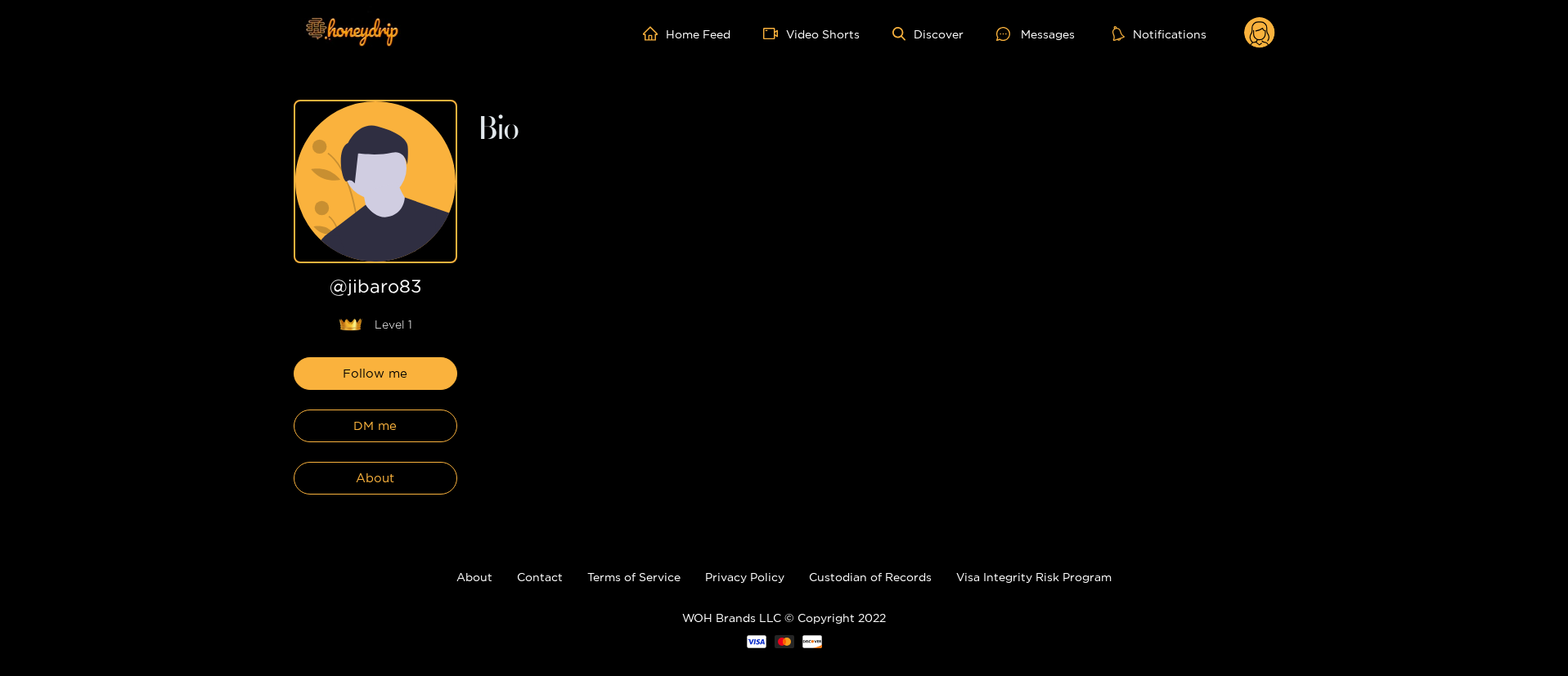
click at [369, 460] on div "Follow me DM me About" at bounding box center [376, 425] width 163 height 137
click at [381, 424] on span "DM me" at bounding box center [375, 425] width 43 height 19
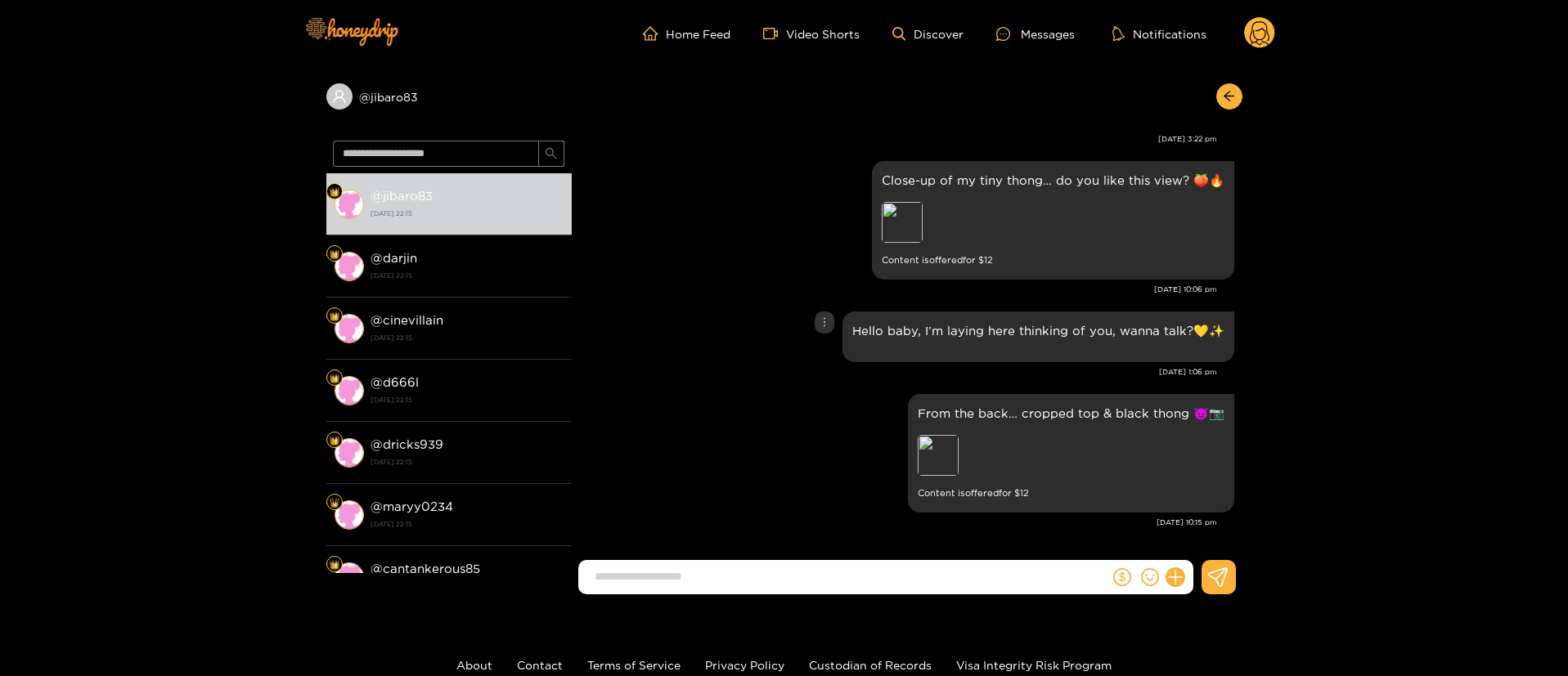
click at [801, 325] on div "Hello baby, I’m laying here thinking of you, wanna talk?💛✨" at bounding box center [906, 337] width 654 height 59
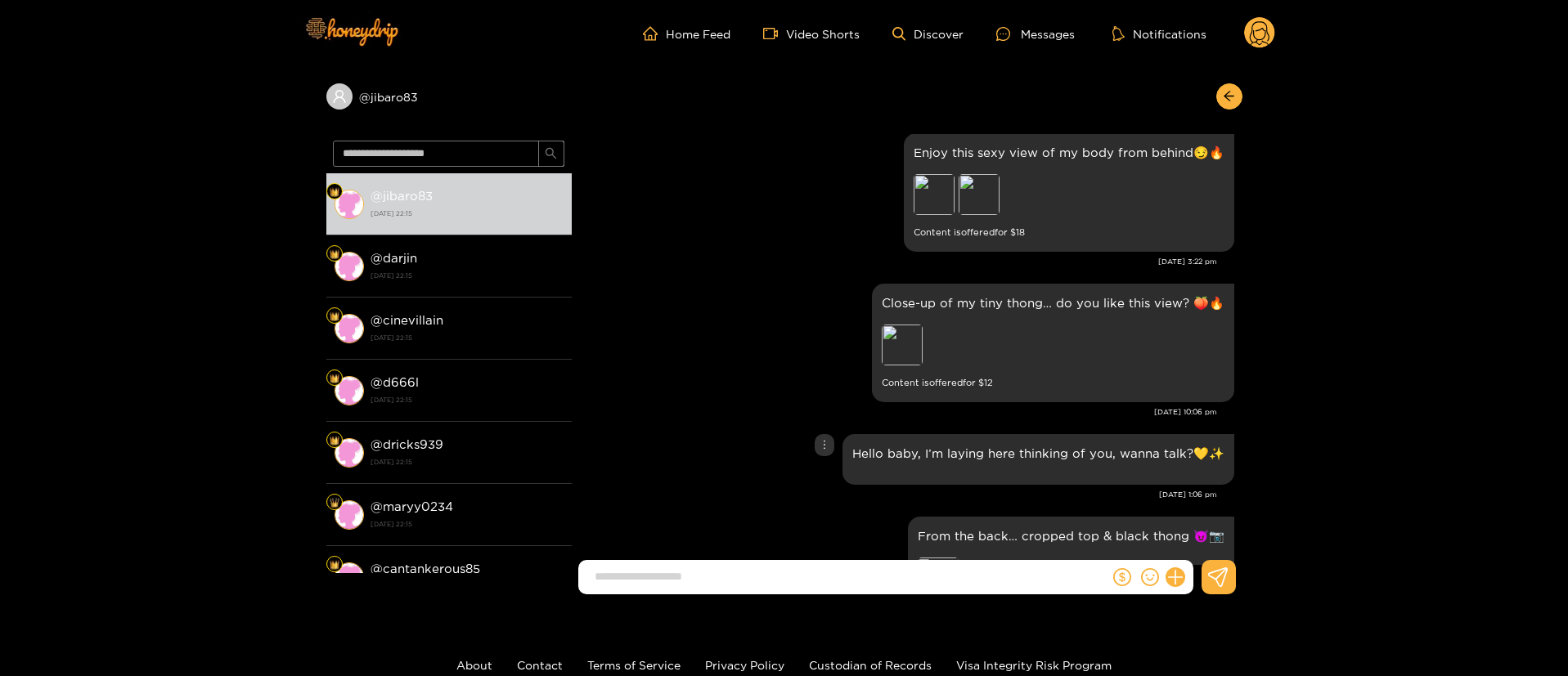
scroll to position [1654, 0]
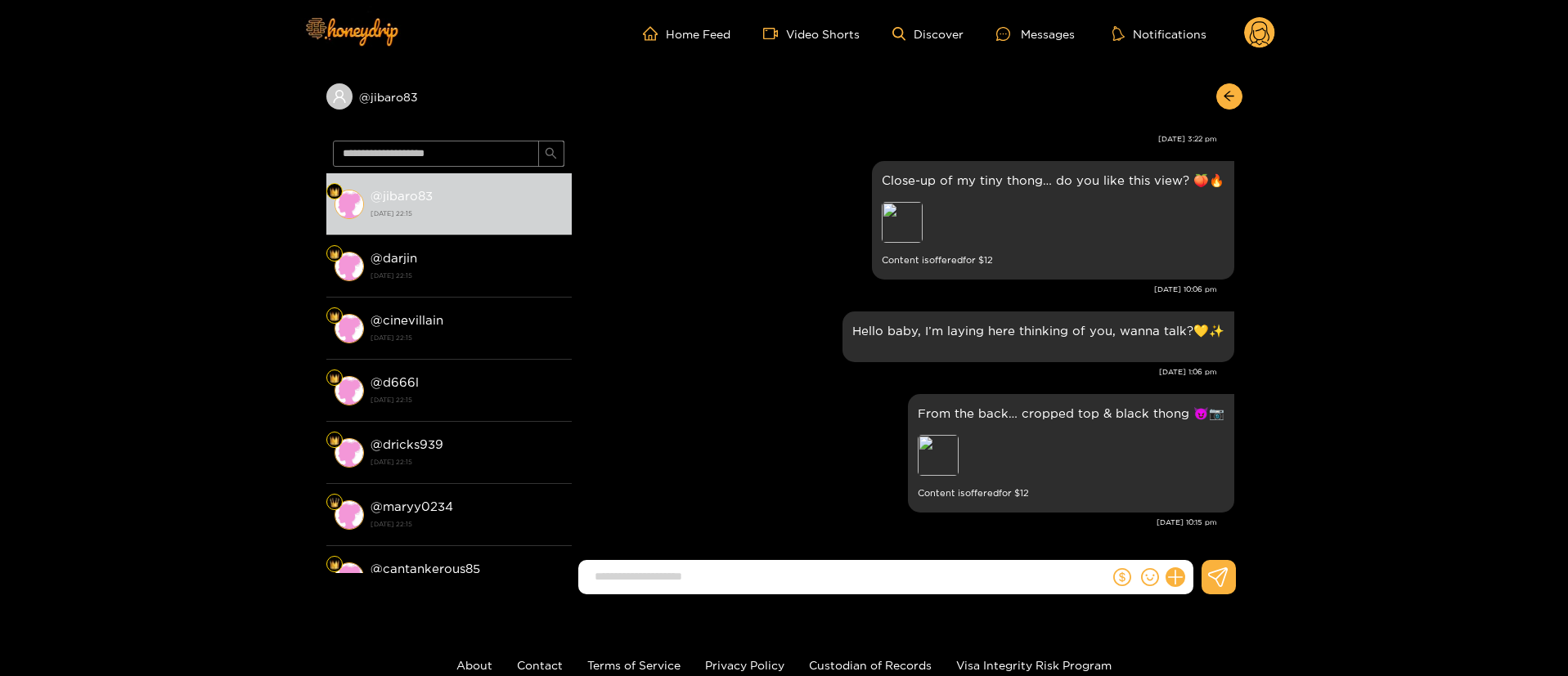
click at [671, 374] on div "Oct. 3, 1:06 pm" at bounding box center [898, 372] width 637 height 12
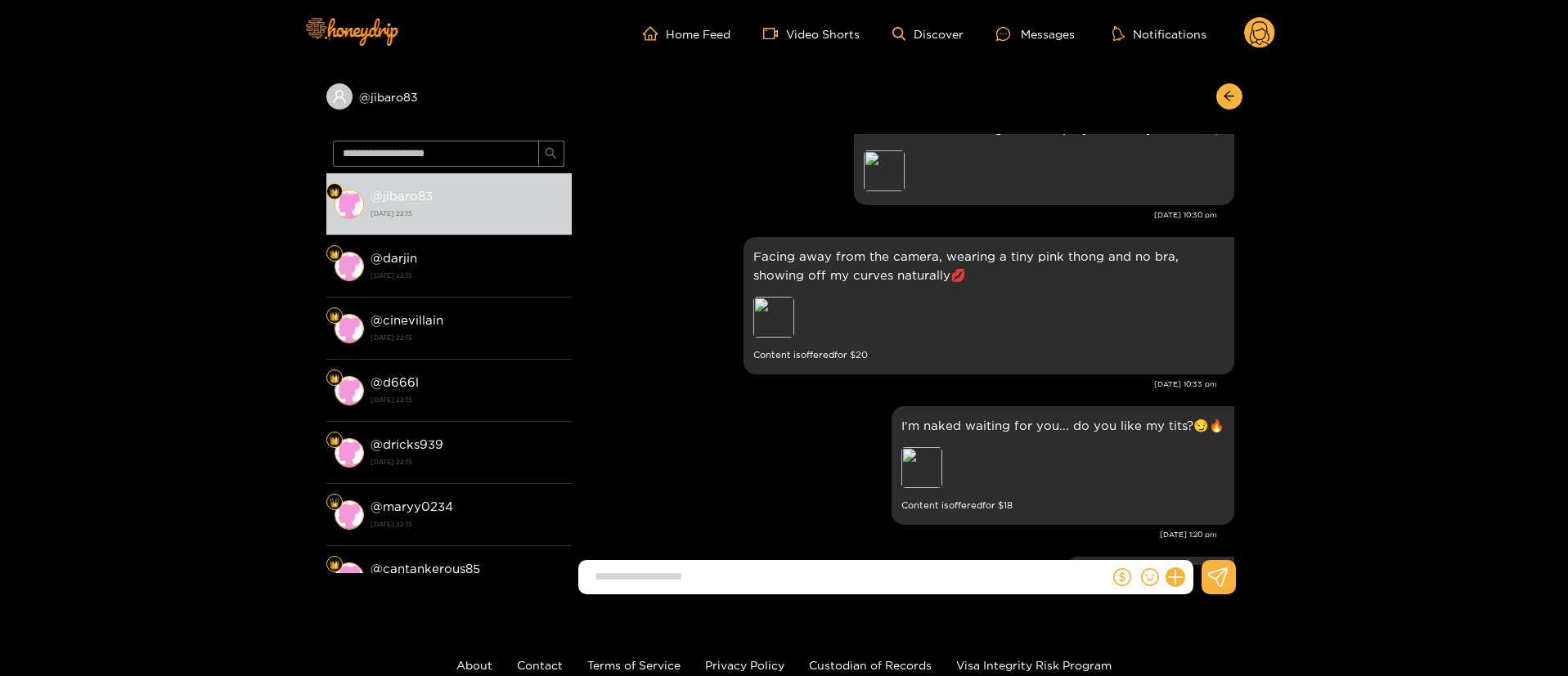
scroll to position [0, 0]
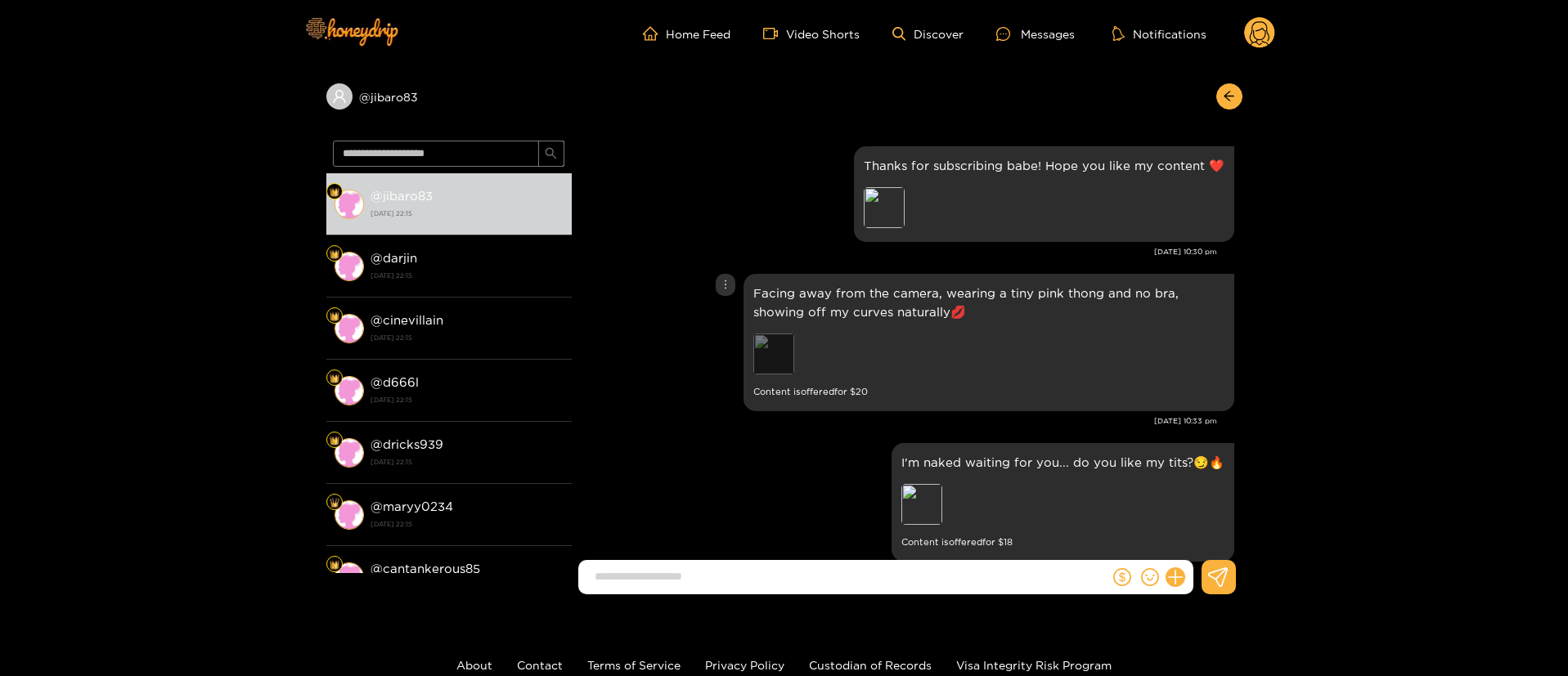
click at [766, 351] on div "Preview" at bounding box center [773, 354] width 41 height 41
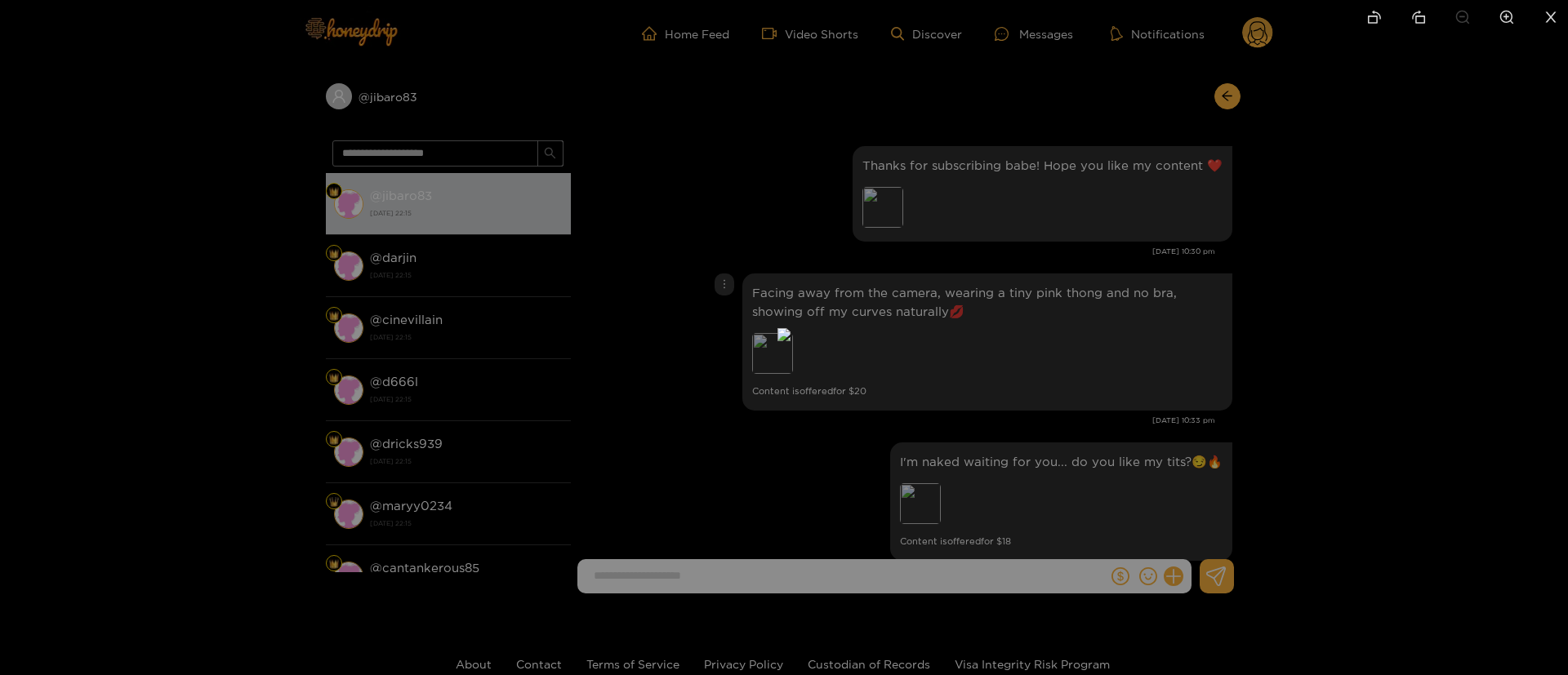
click at [1083, 301] on div at bounding box center [784, 337] width 1568 height 675
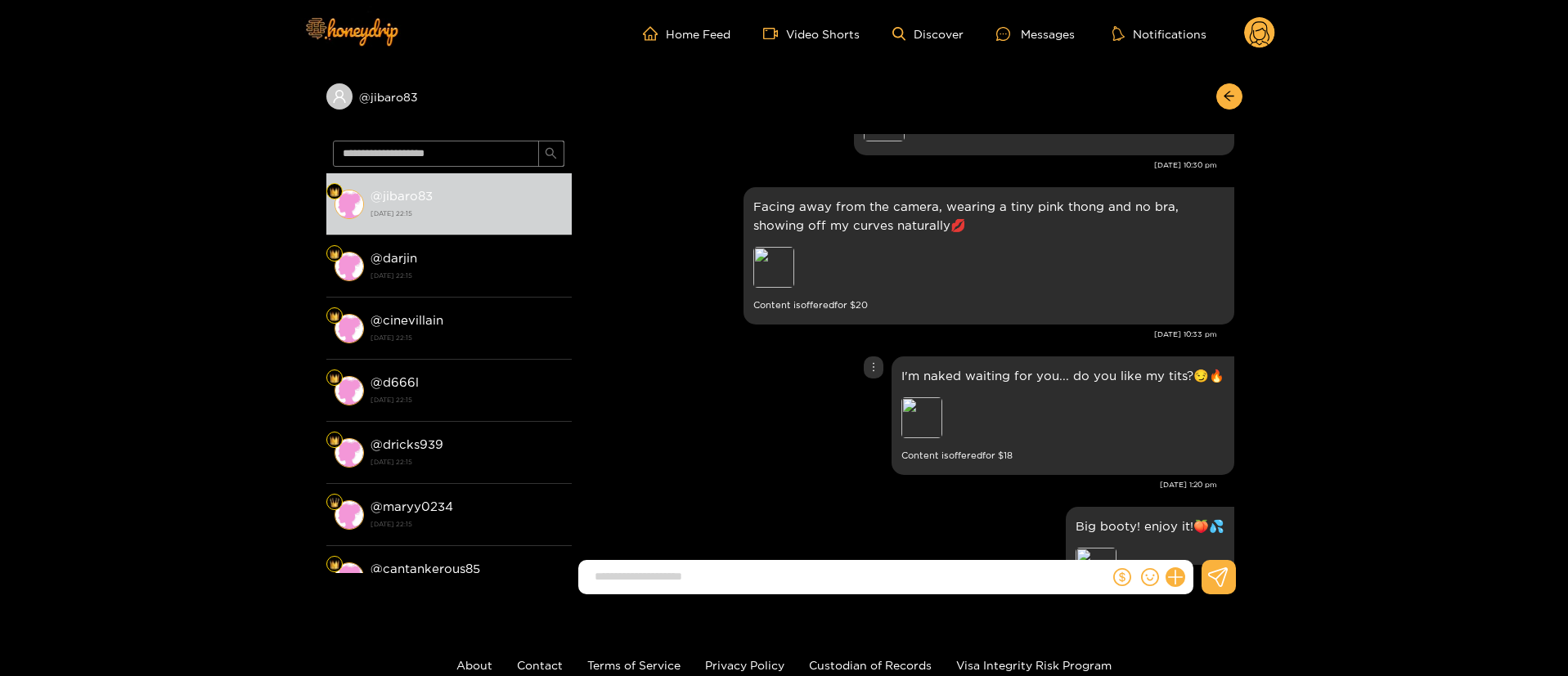
scroll to position [123, 0]
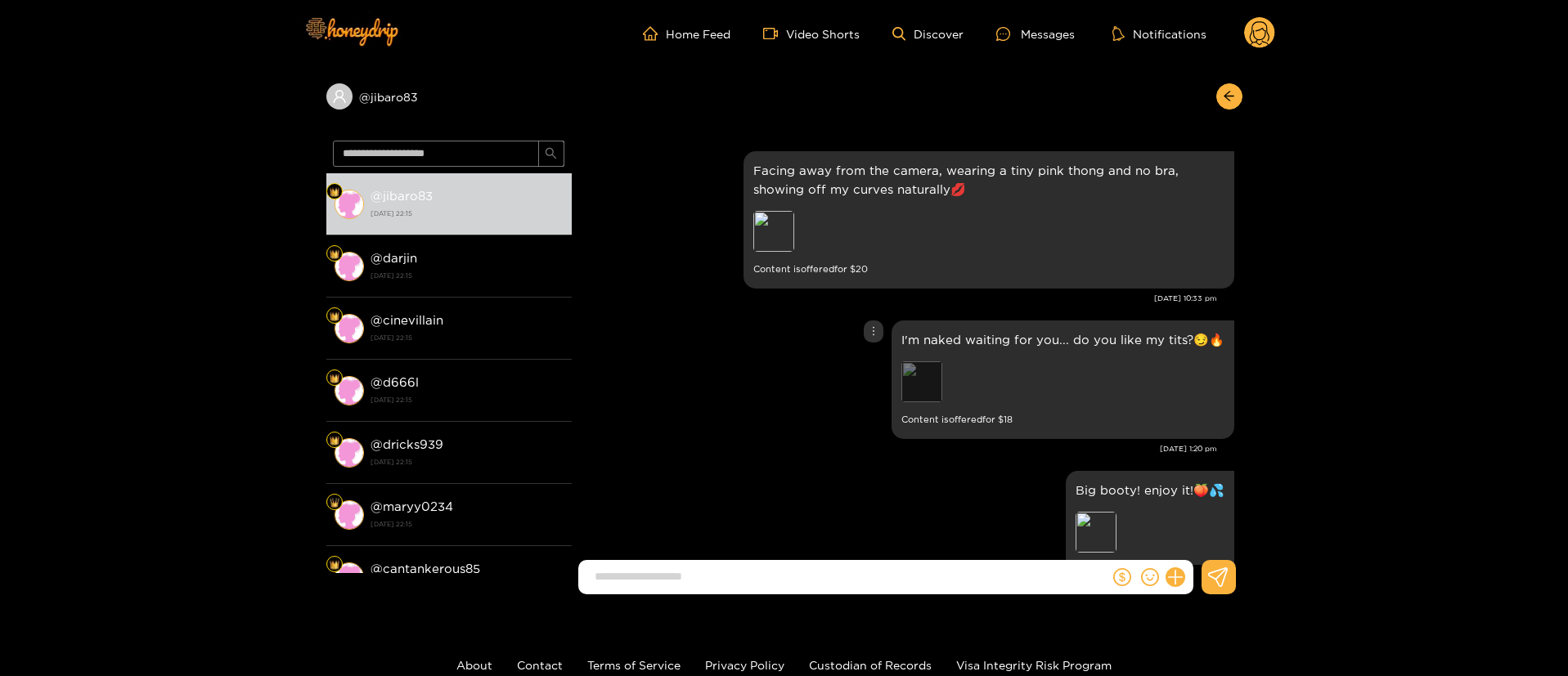
click at [930, 384] on div "Preview" at bounding box center [921, 381] width 41 height 41
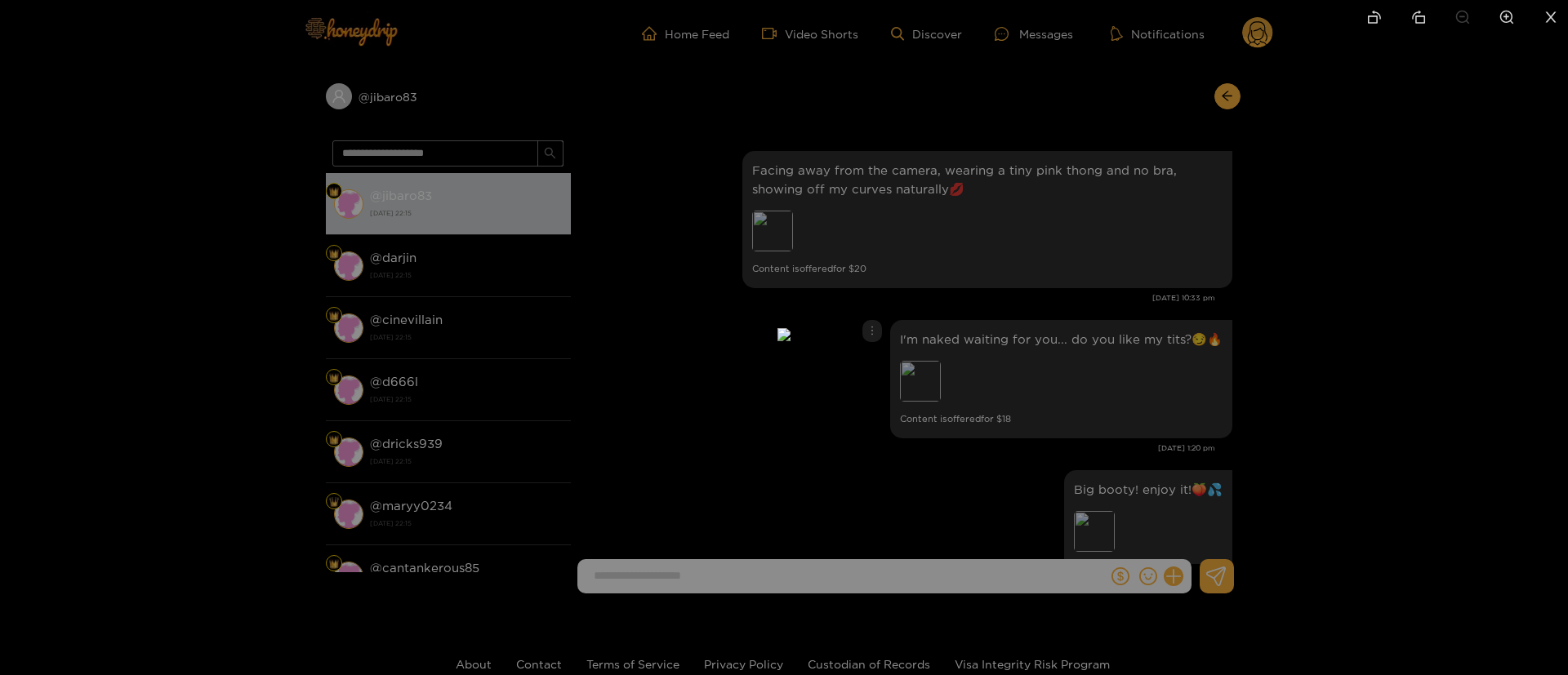
click at [791, 328] on img at bounding box center [784, 335] width 13 height 13
click at [1306, 298] on div at bounding box center [784, 337] width 1568 height 675
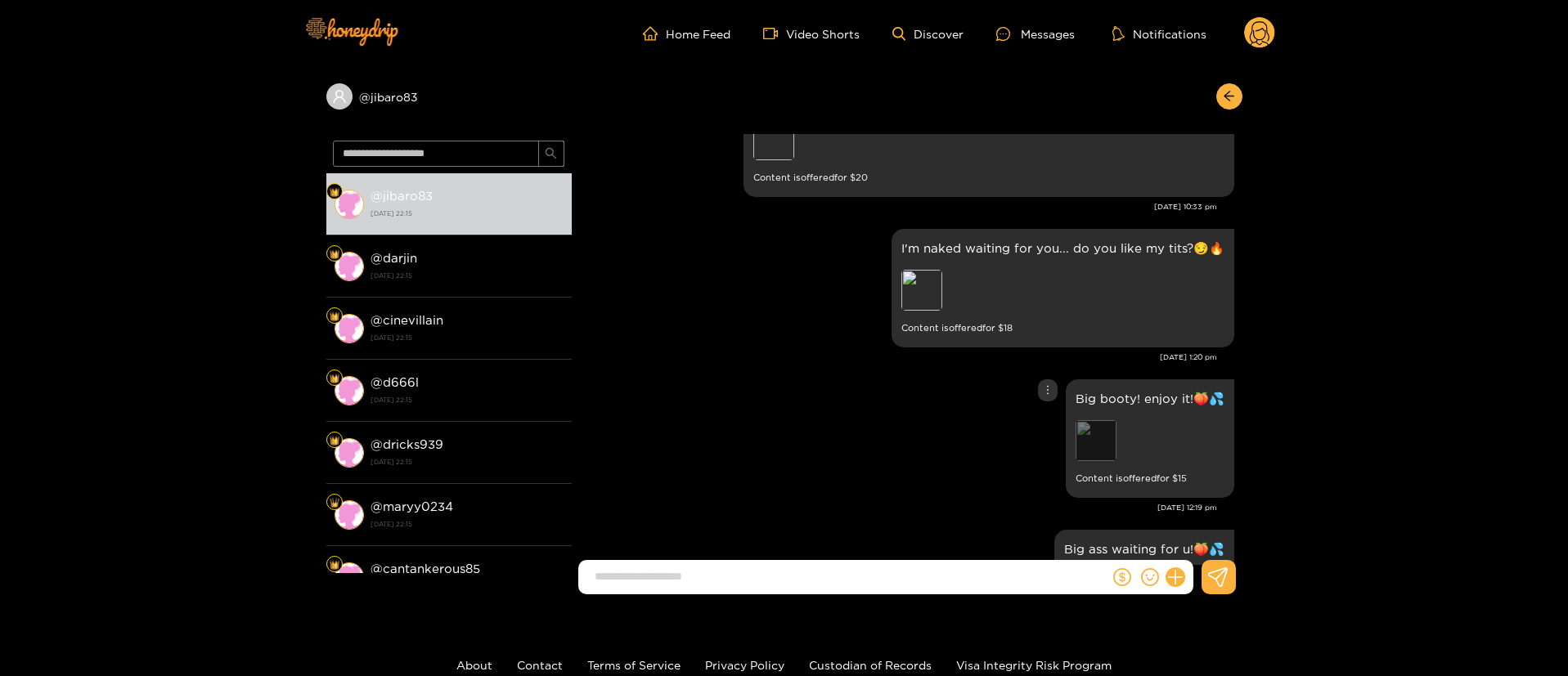
scroll to position [245, 0]
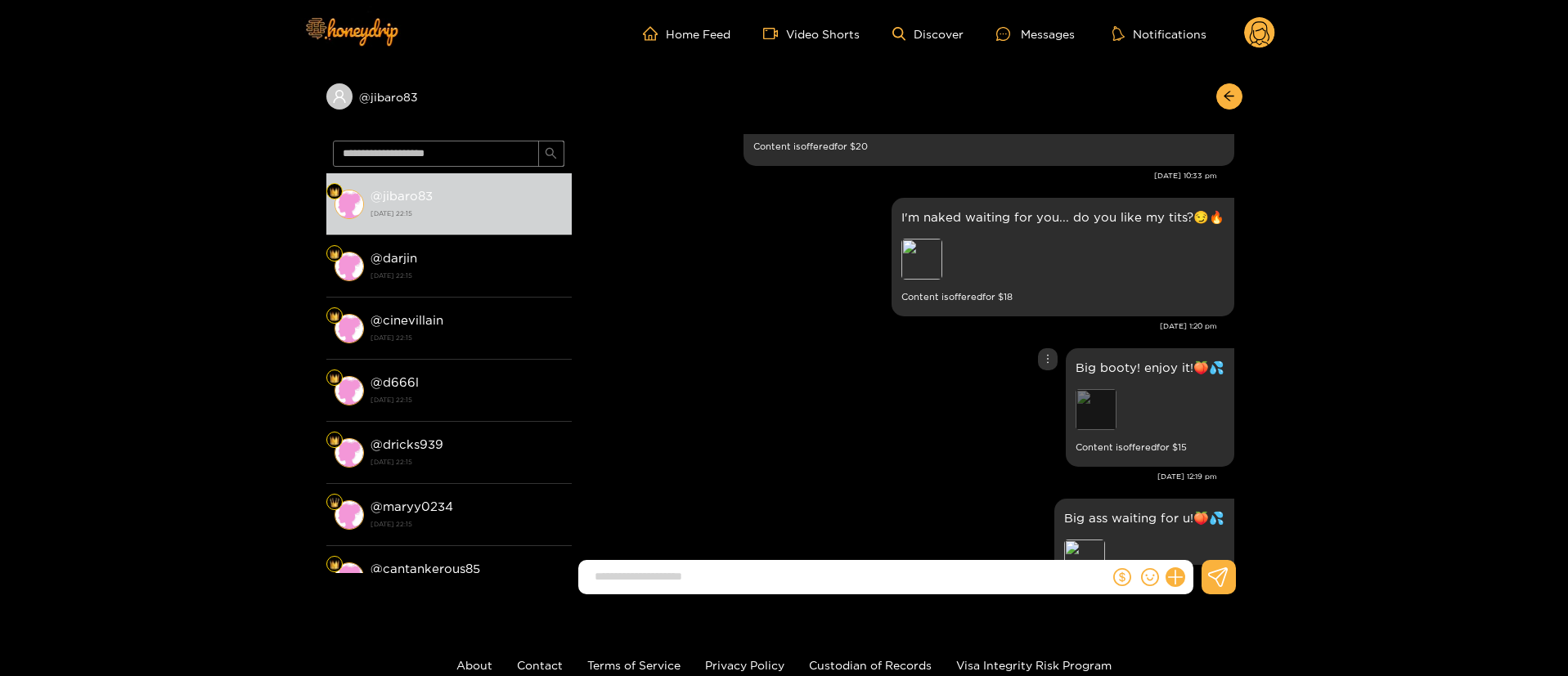
click at [1101, 406] on div "Preview" at bounding box center [1096, 409] width 41 height 41
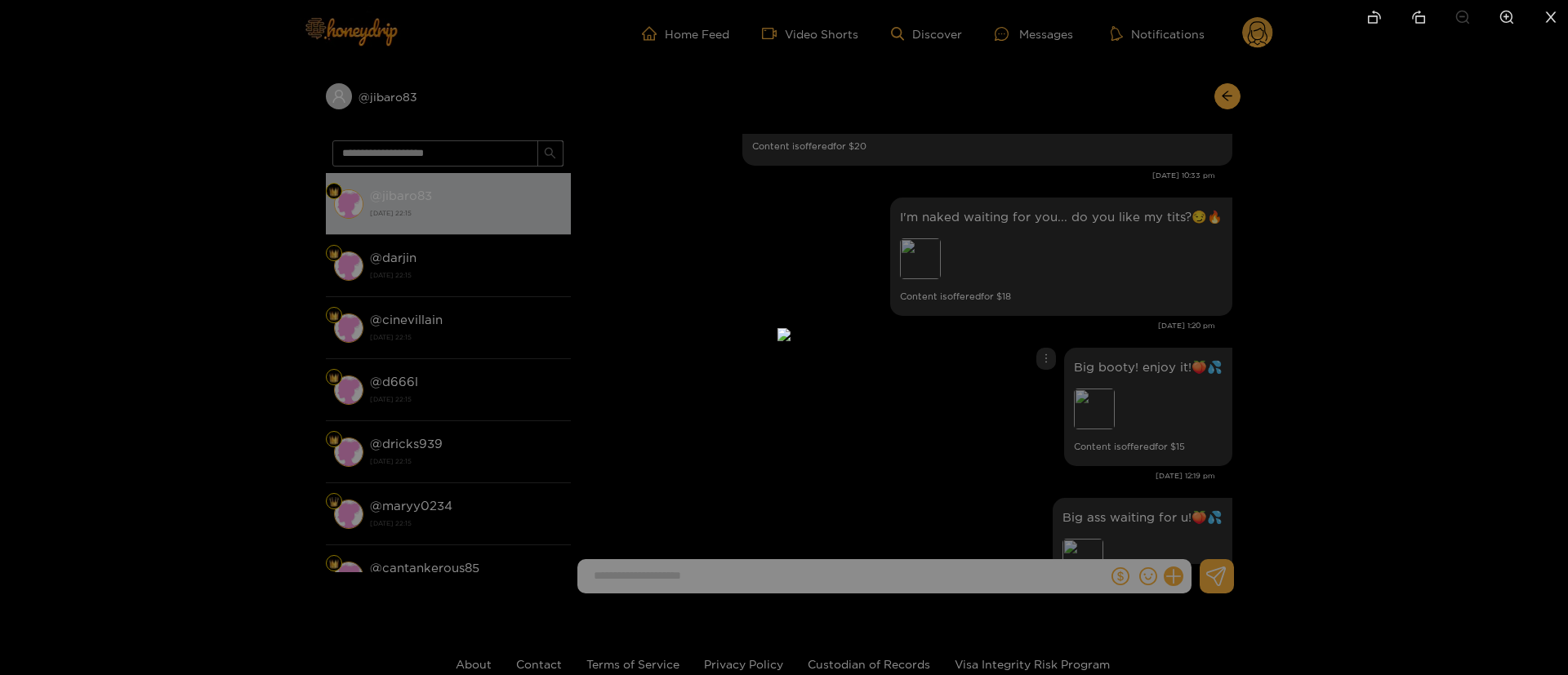
click at [1297, 320] on div at bounding box center [784, 337] width 1568 height 675
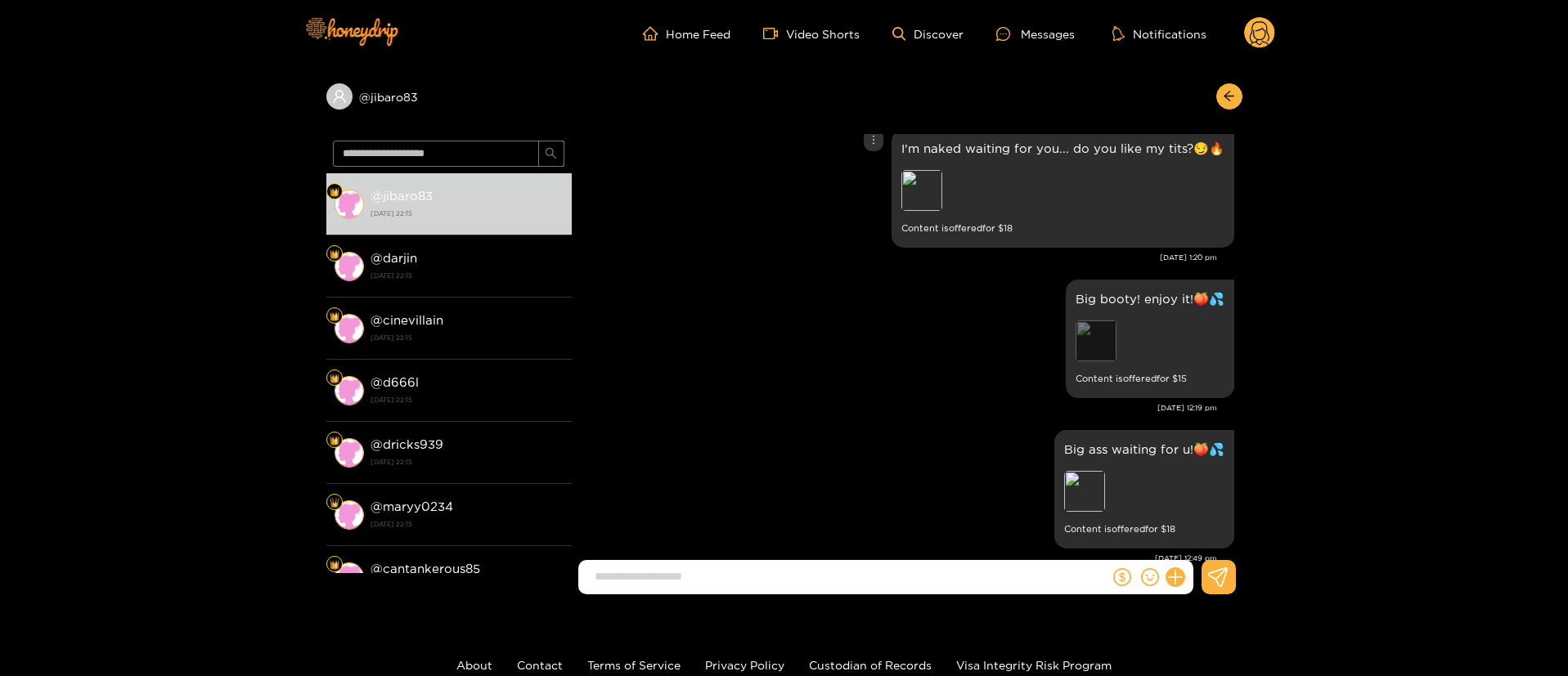
scroll to position [368, 0]
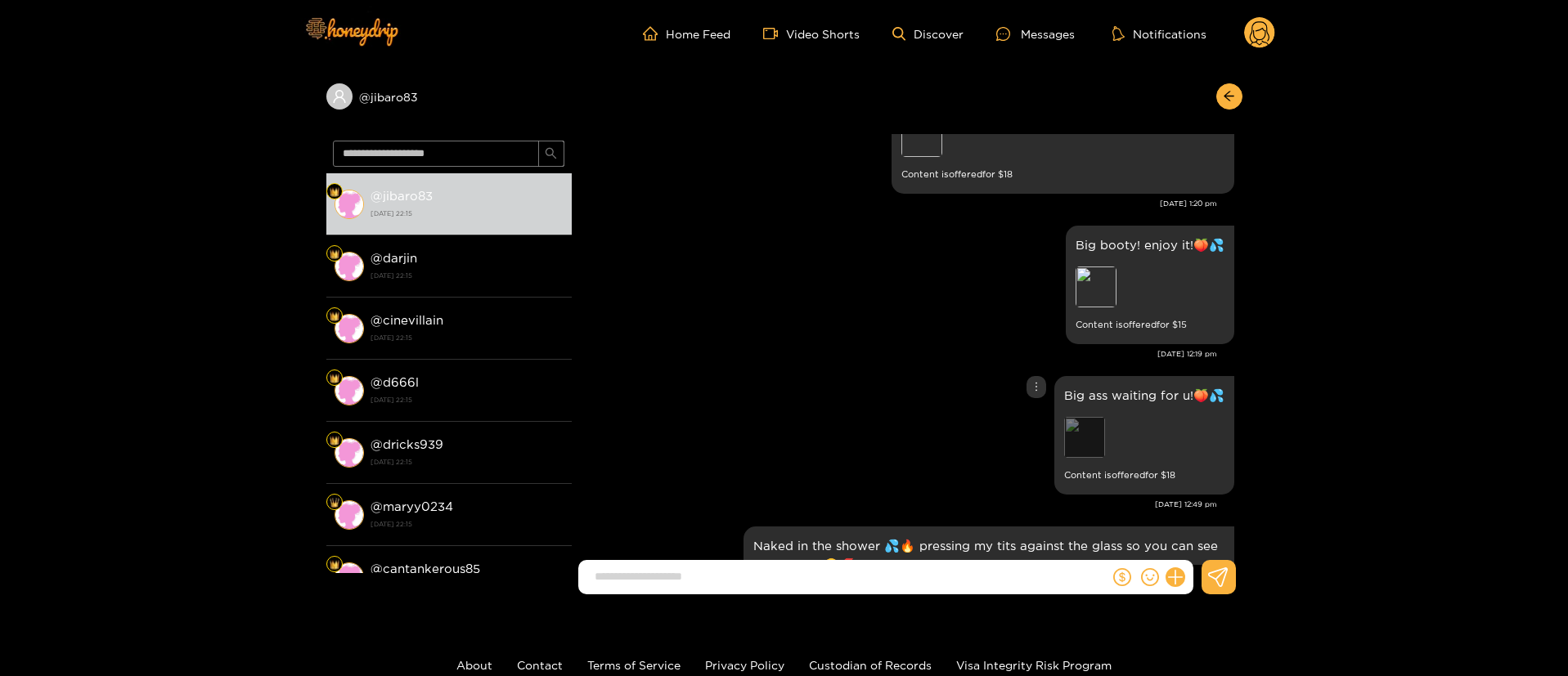
click at [1087, 444] on div "Preview" at bounding box center [1084, 437] width 41 height 41
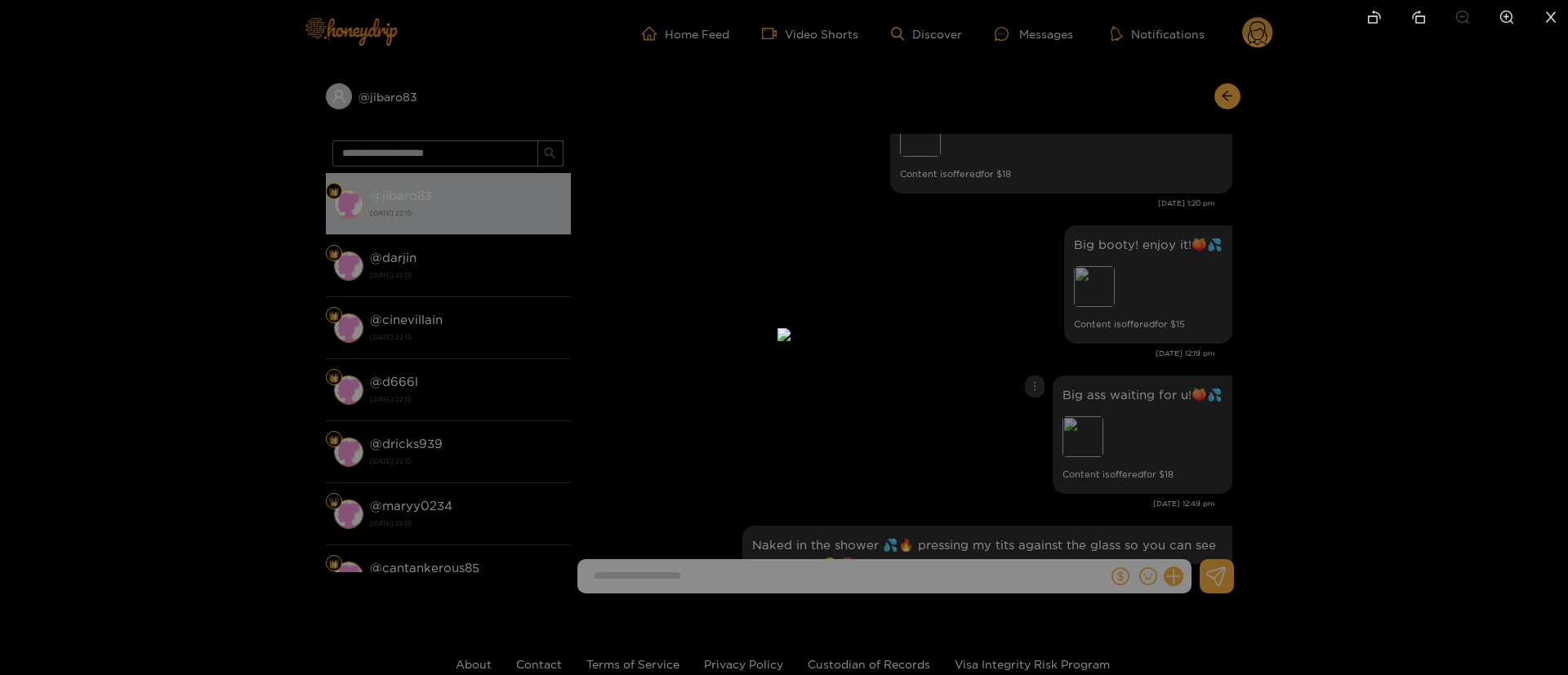
click at [1290, 335] on div at bounding box center [784, 337] width 1568 height 675
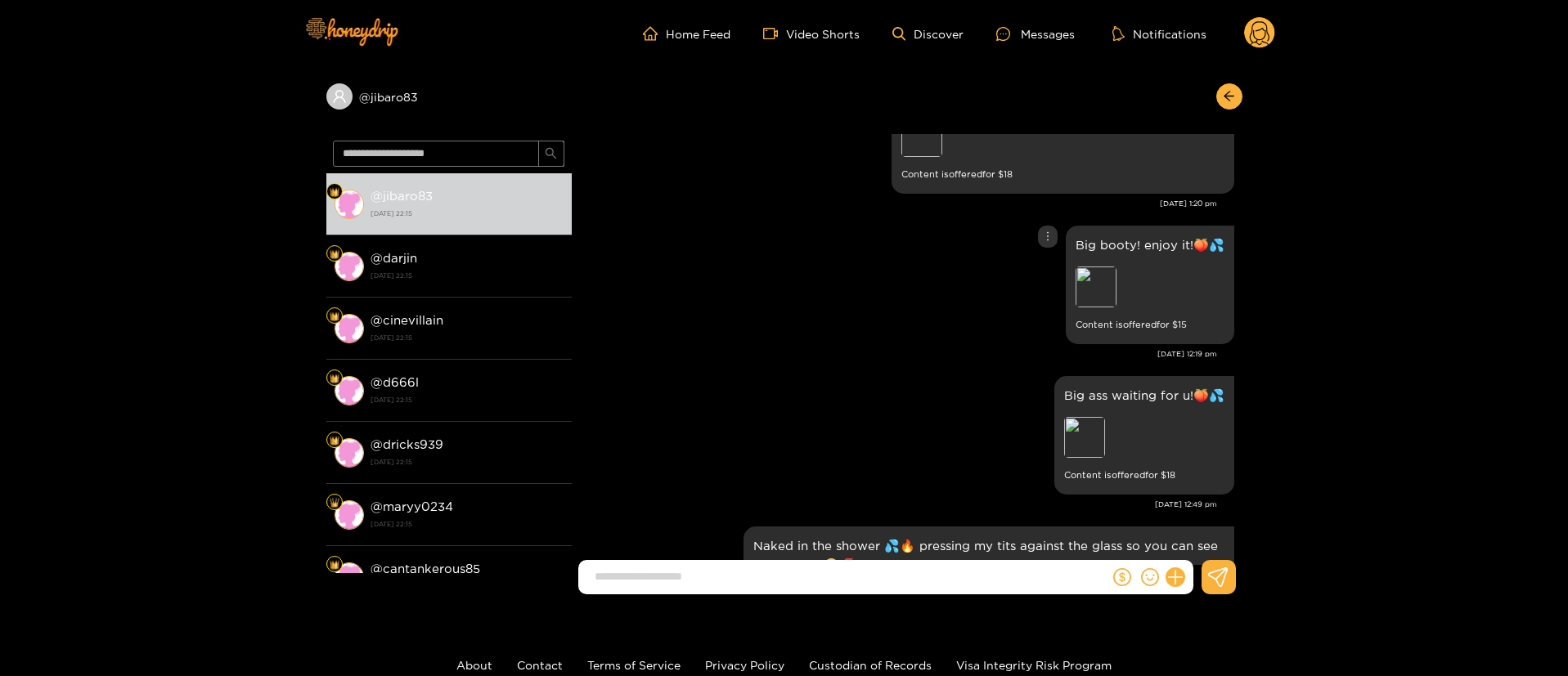
click at [872, 269] on div "Big booty! enjoy it!🍑💦 Preview Content is offered for $ 15" at bounding box center [906, 285] width 654 height 127
click at [1037, 386] on icon "more" at bounding box center [1037, 387] width 12 height 12
click at [1030, 423] on div "Unsend" at bounding box center [1033, 420] width 40 height 16
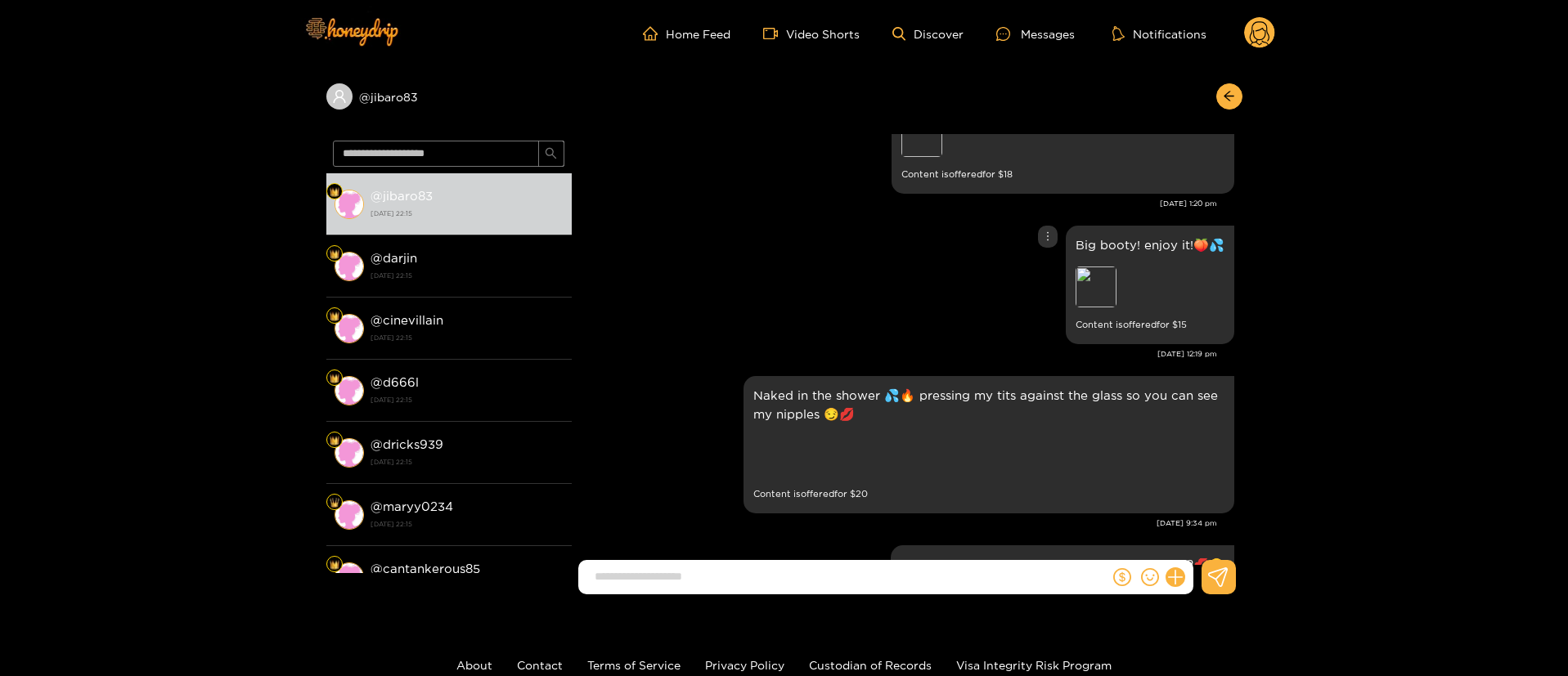
scroll to position [1504, 0]
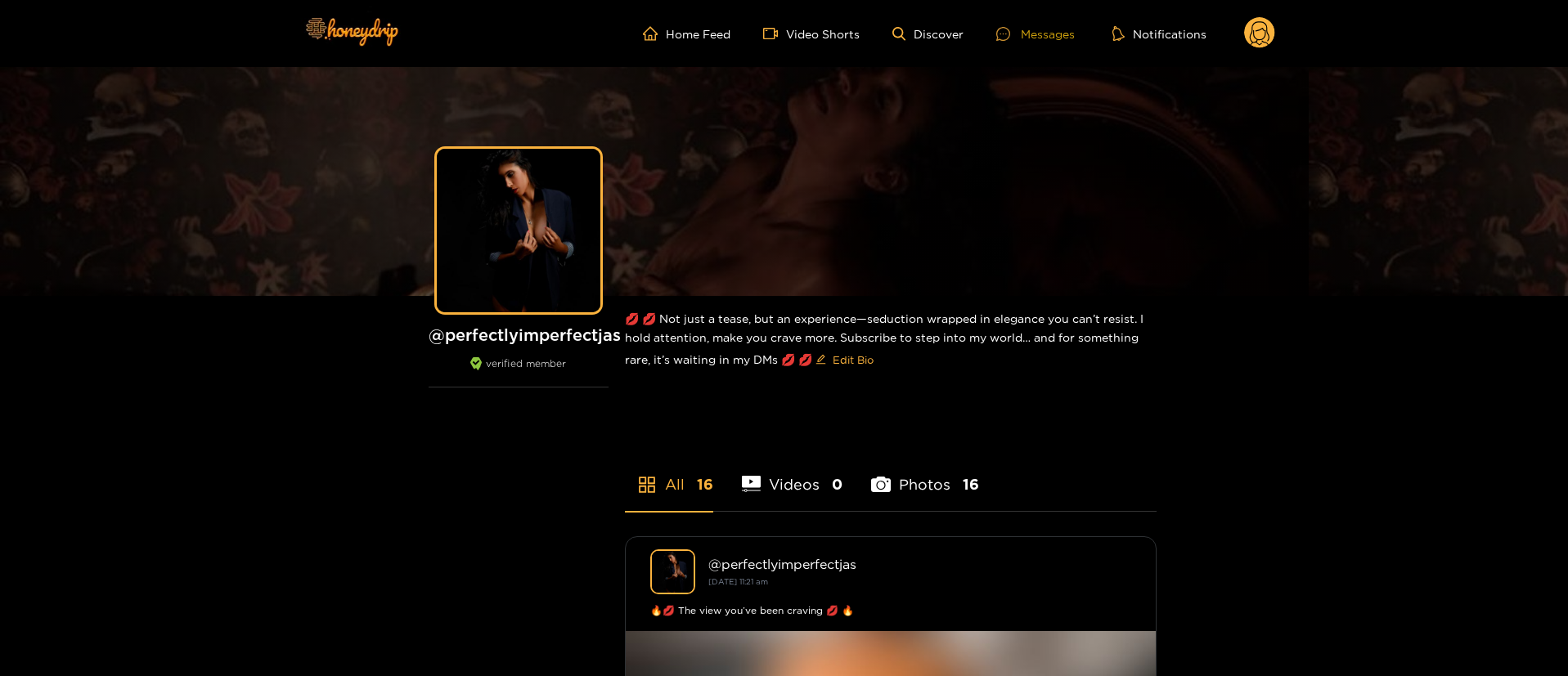
click at [1035, 42] on div "Messages" at bounding box center [1035, 34] width 78 height 19
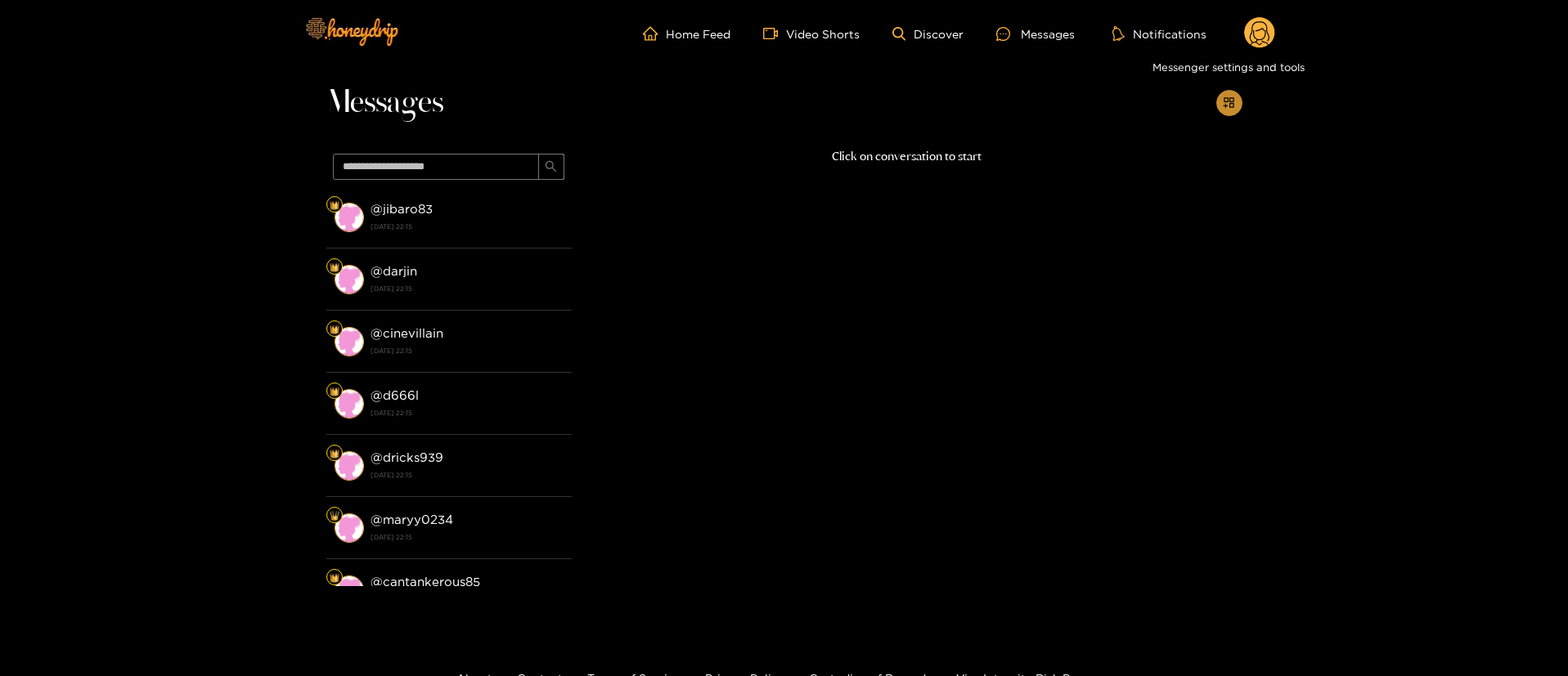
click at [1233, 114] on button "button" at bounding box center [1229, 103] width 26 height 26
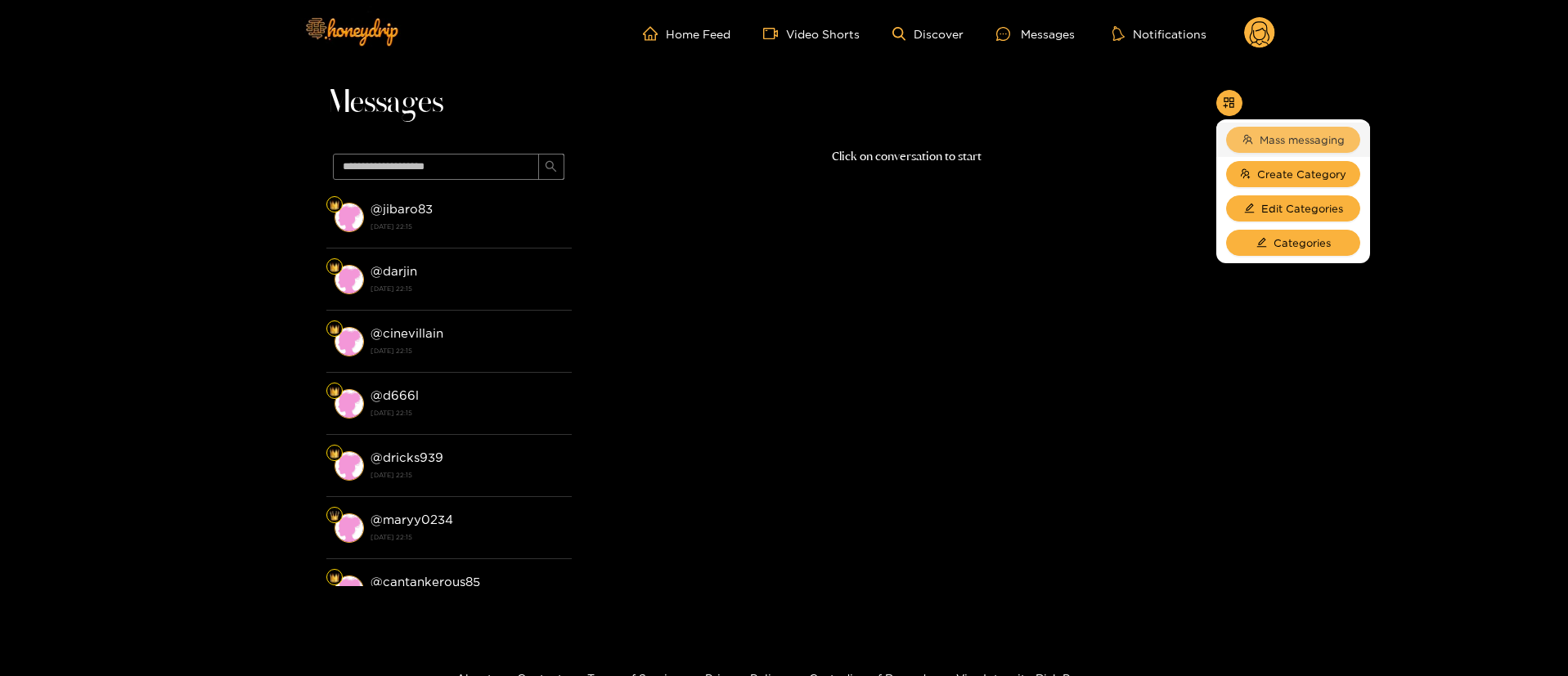
click at [1270, 137] on span "Mass messaging" at bounding box center [1301, 139] width 85 height 16
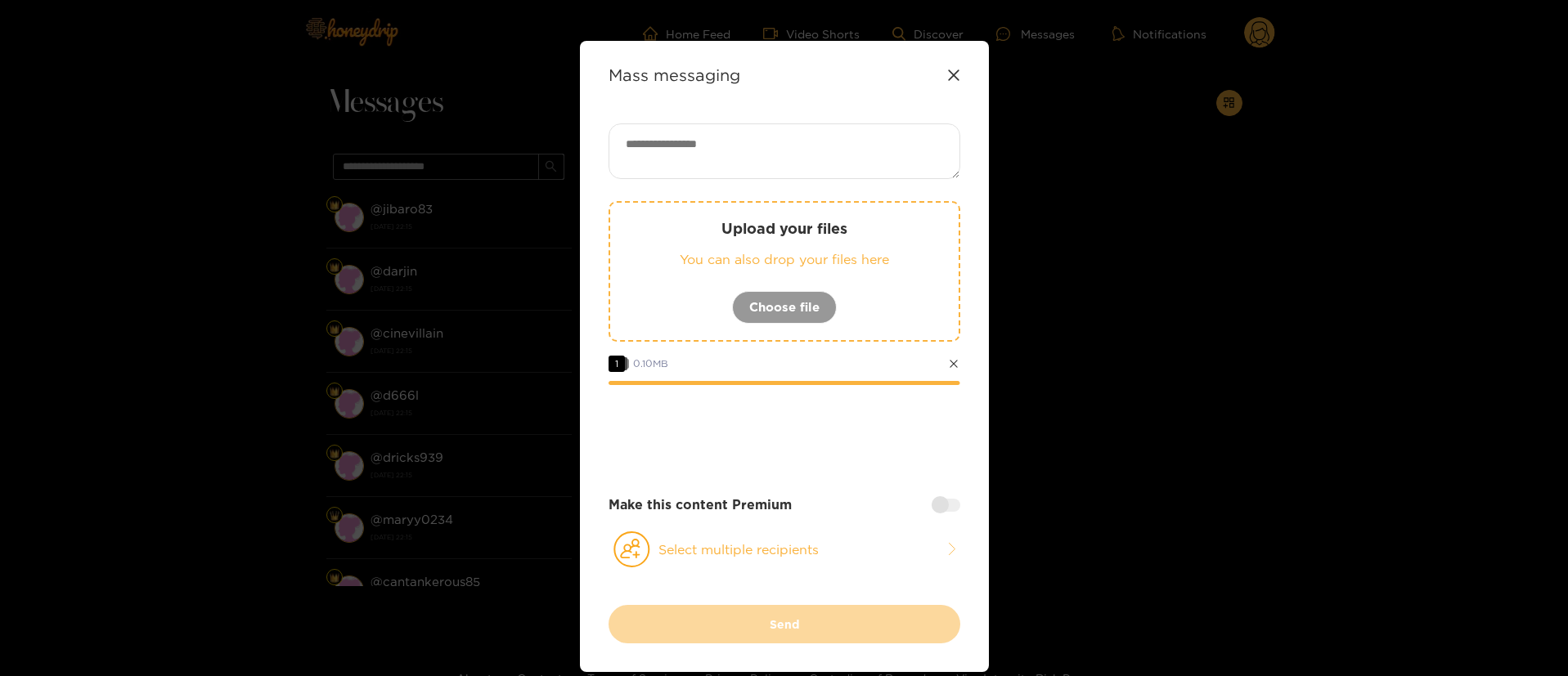
click at [781, 153] on textarea at bounding box center [784, 152] width 352 height 56
paste textarea "*****"
type textarea "**********"
click at [813, 550] on button "Select multiple recipients" at bounding box center [784, 549] width 352 height 38
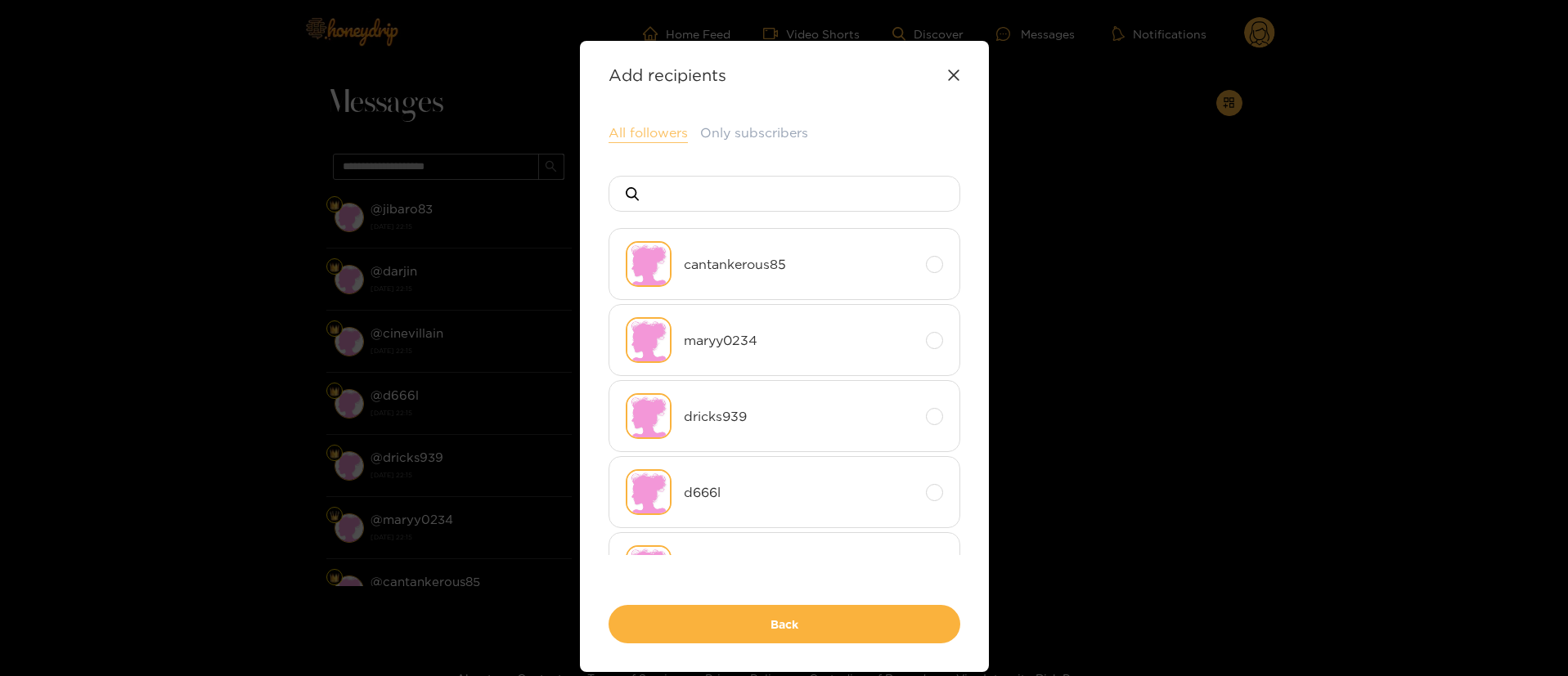
click at [650, 138] on button "All followers" at bounding box center [648, 133] width 79 height 19
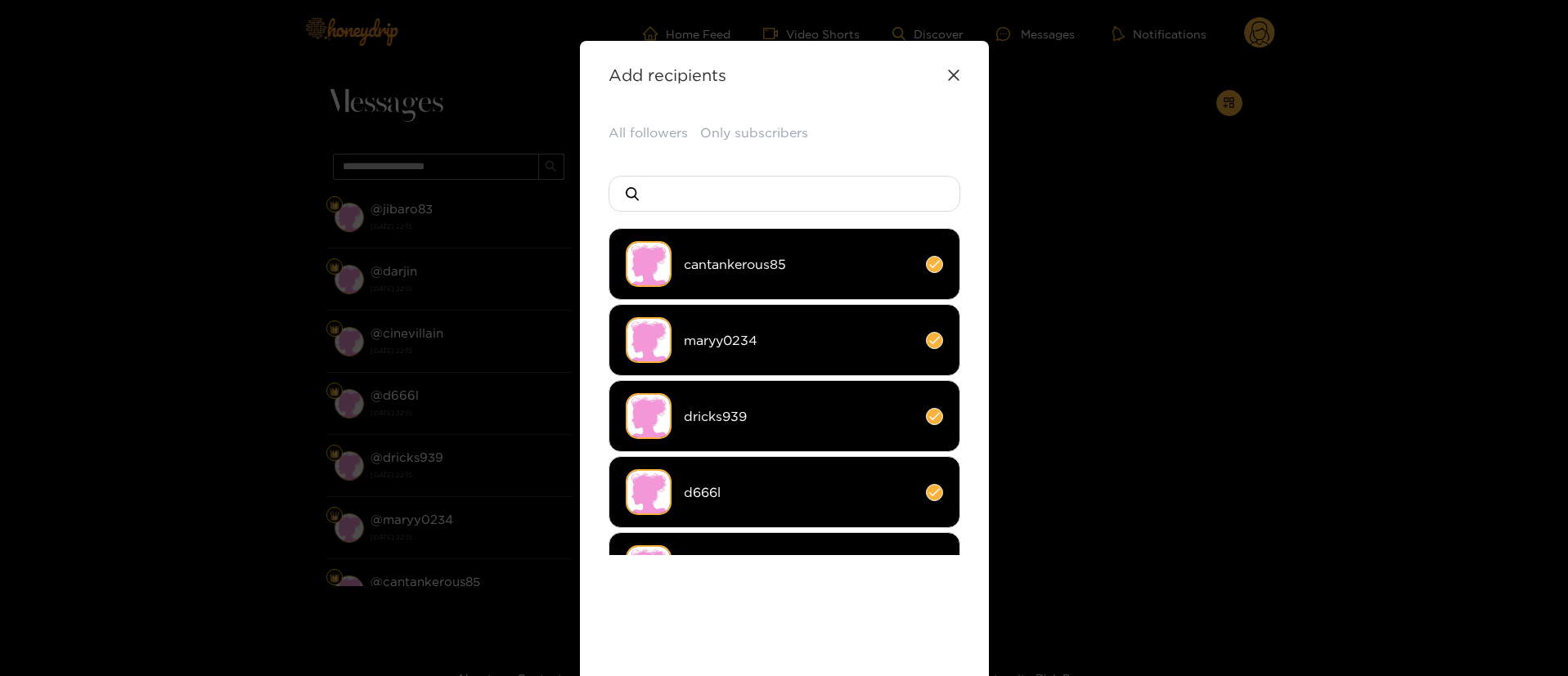
click at [803, 599] on div "All followers Only subscribers cantankerous85 maryy0234 dricks939 d666l cinevil…" at bounding box center [784, 423] width 352 height 600
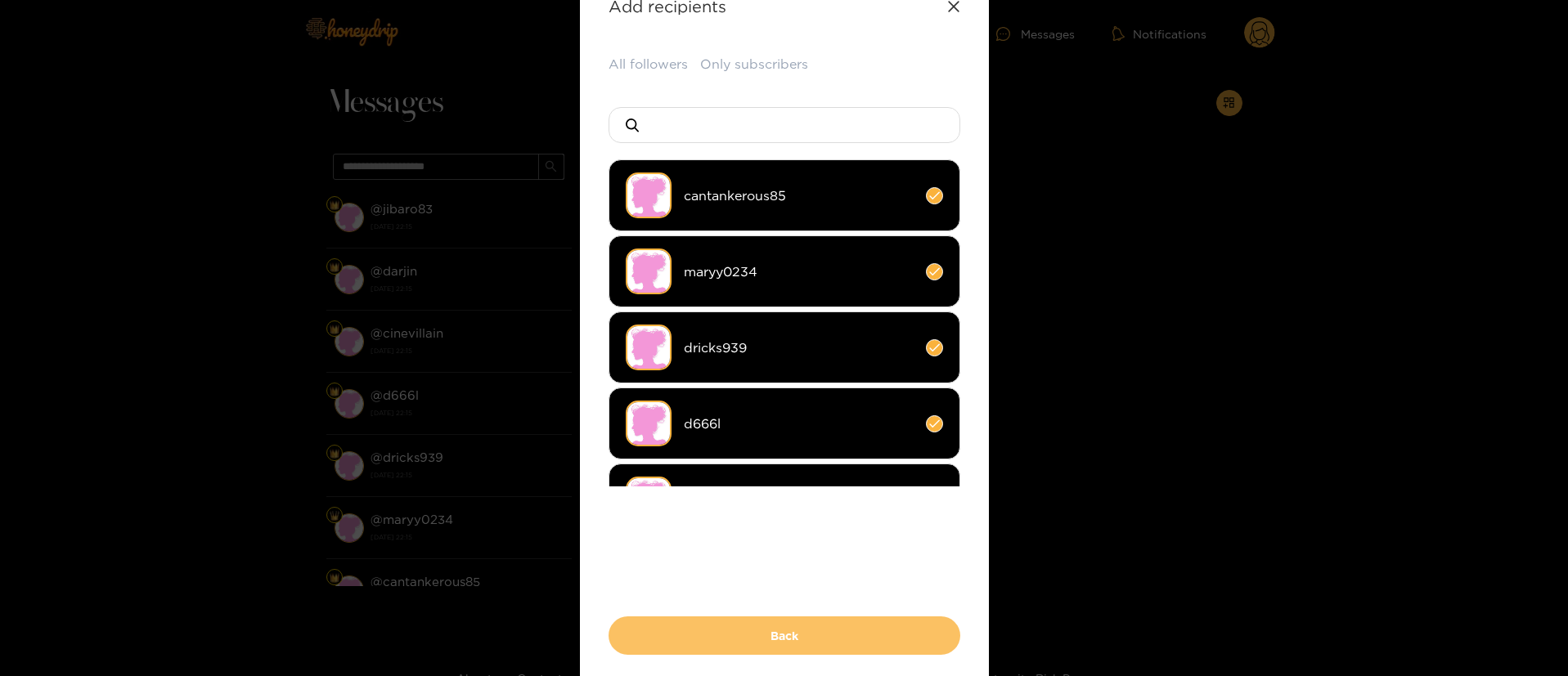
scroll to position [123, 0]
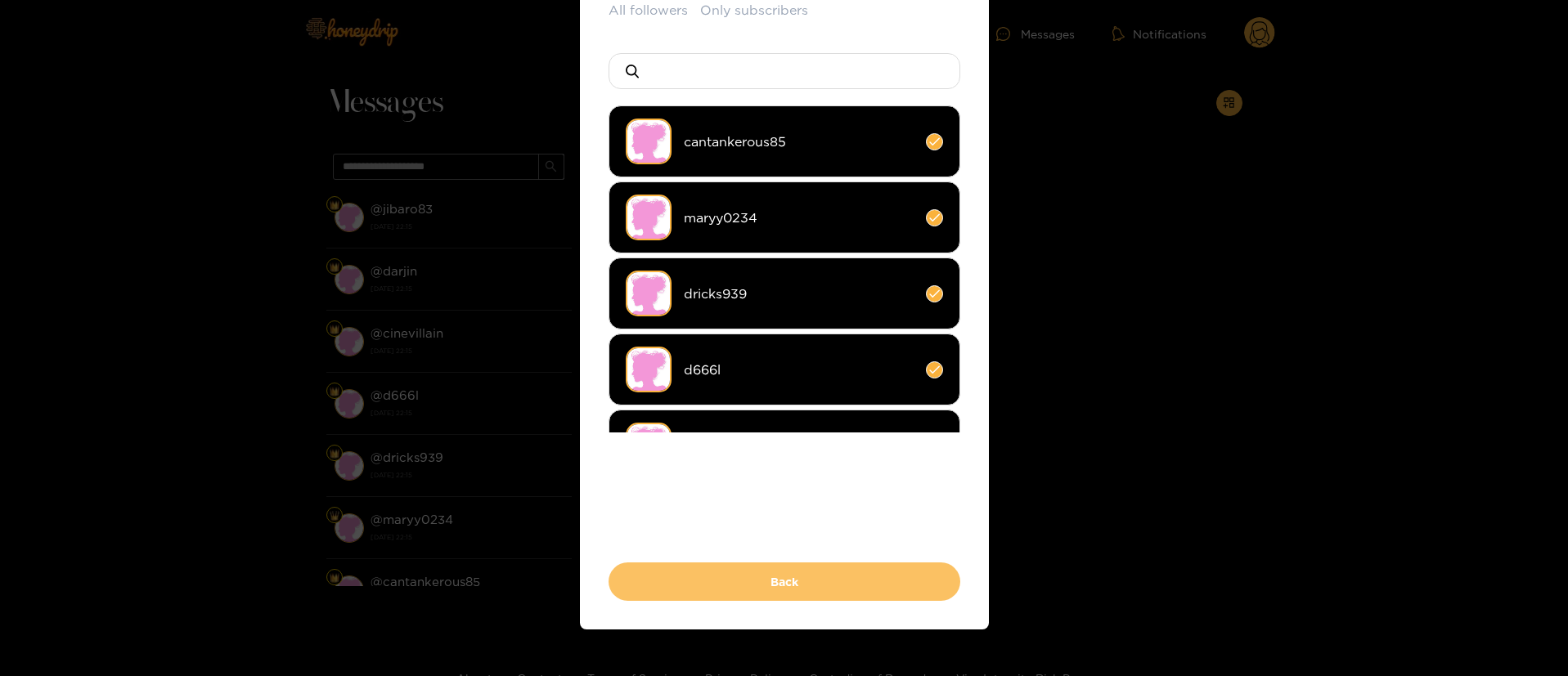
click at [805, 592] on button "Back" at bounding box center [784, 582] width 352 height 39
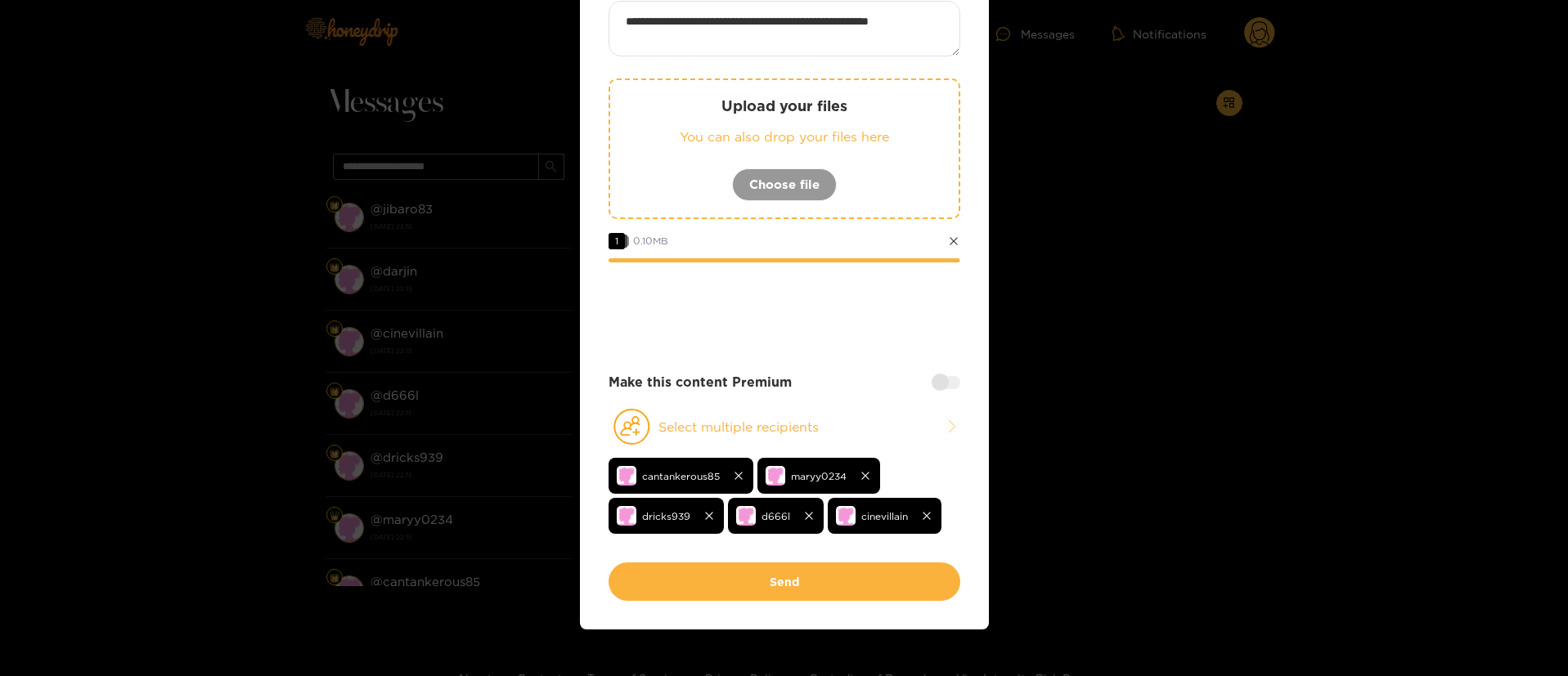
click at [948, 381] on div at bounding box center [946, 383] width 29 height 13
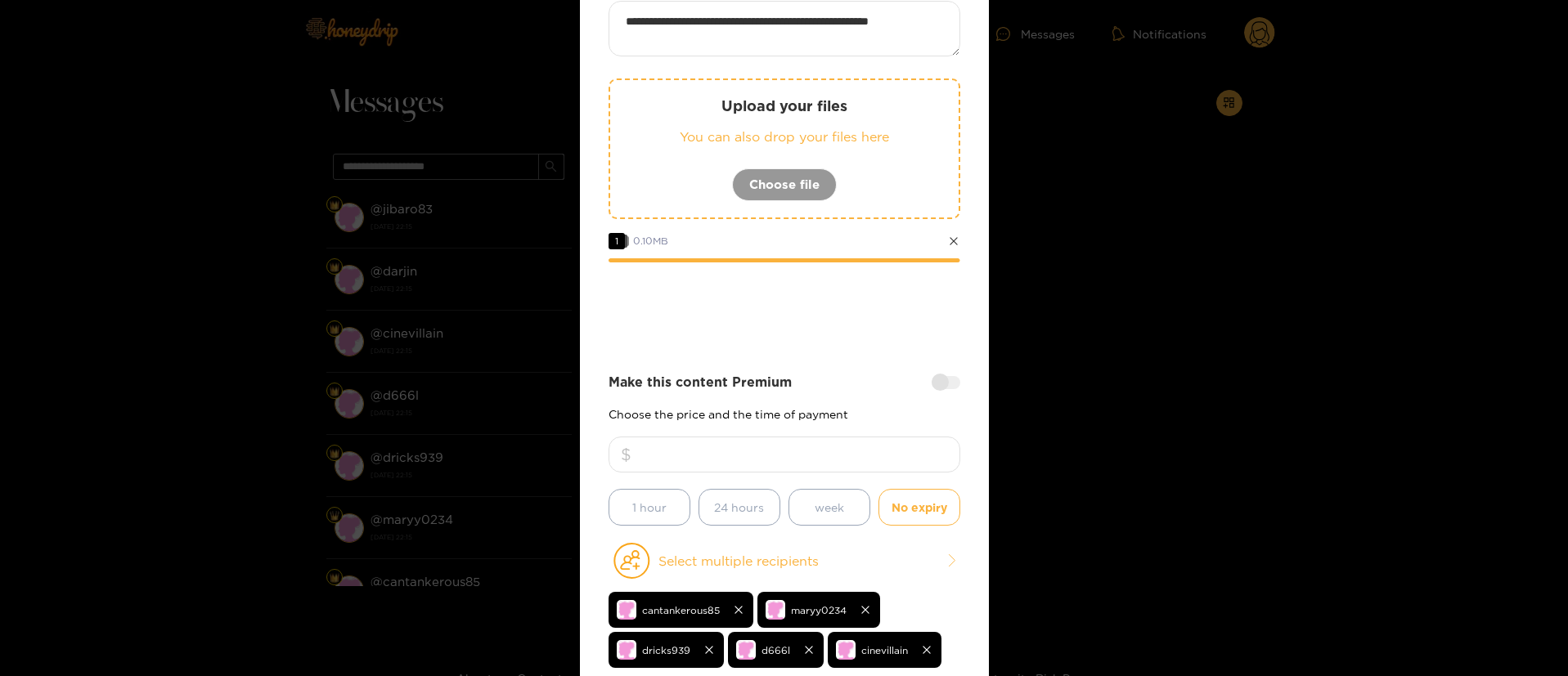
click at [867, 455] on input "number" at bounding box center [784, 455] width 352 height 36
type input "**"
click at [853, 351] on div "**********" at bounding box center [784, 349] width 352 height 695
click at [796, 340] on div "**********" at bounding box center [784, 349] width 352 height 695
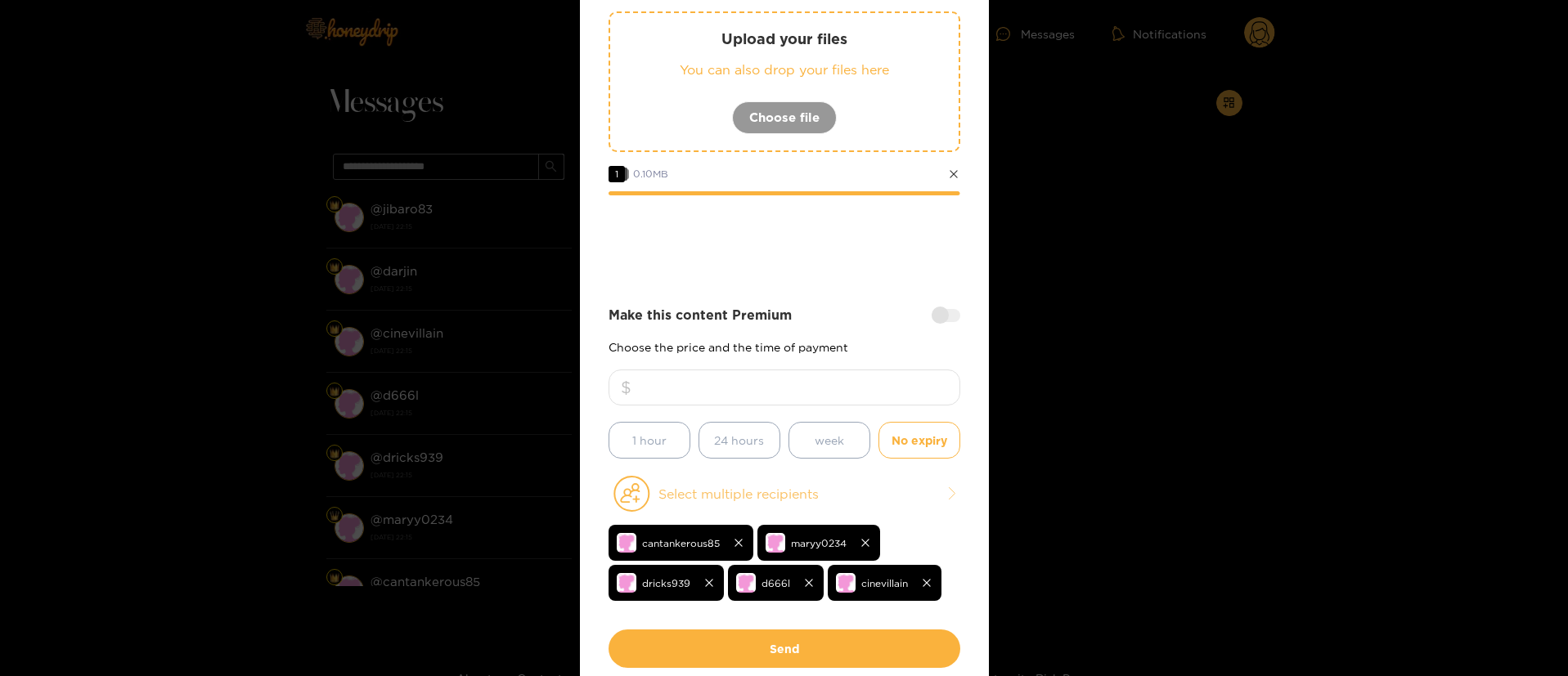
scroll to position [275, 0]
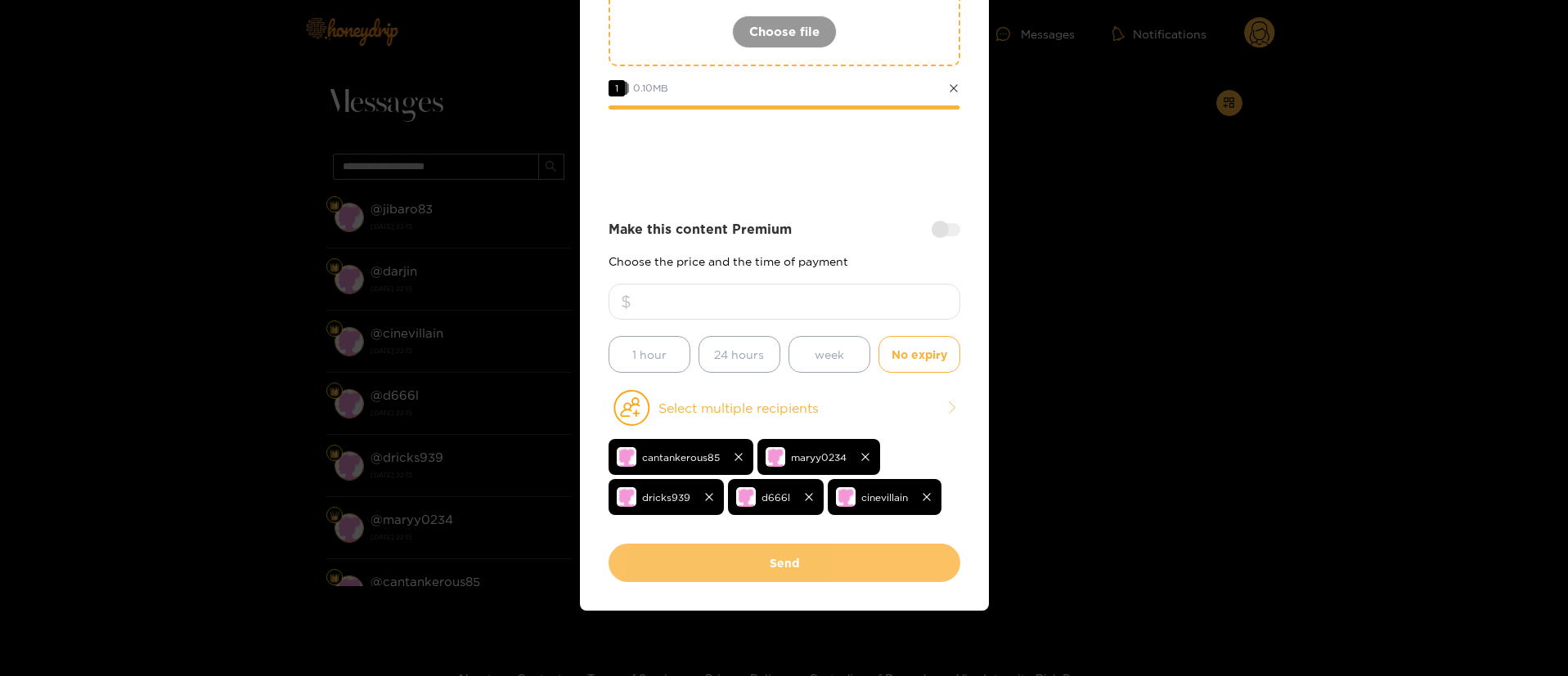
click at [746, 566] on button "Send" at bounding box center [784, 563] width 352 height 39
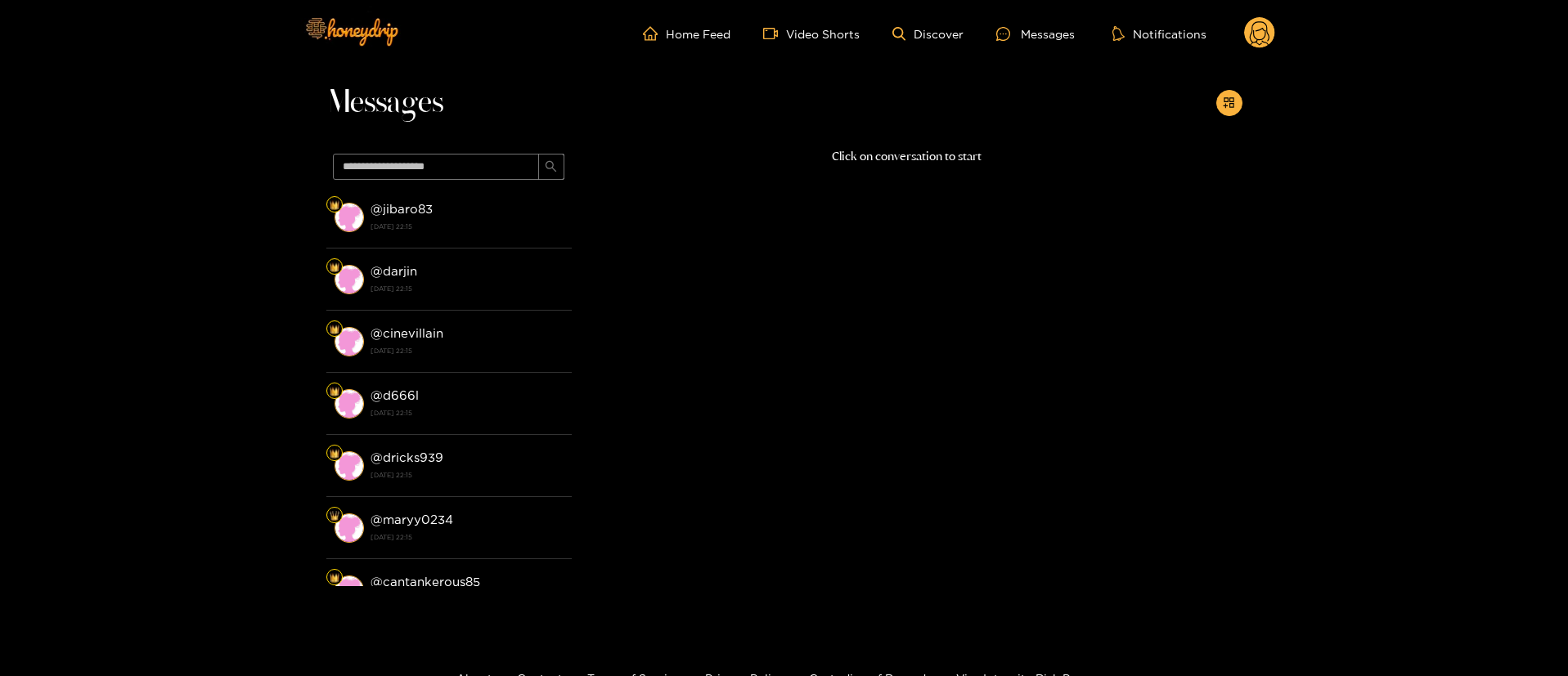
click at [1238, 50] on div "Home Feed Video Shorts Discover Messages Notifications 0 videos discover messag…" at bounding box center [784, 34] width 981 height 67
click at [1256, 45] on circle at bounding box center [1259, 32] width 31 height 31
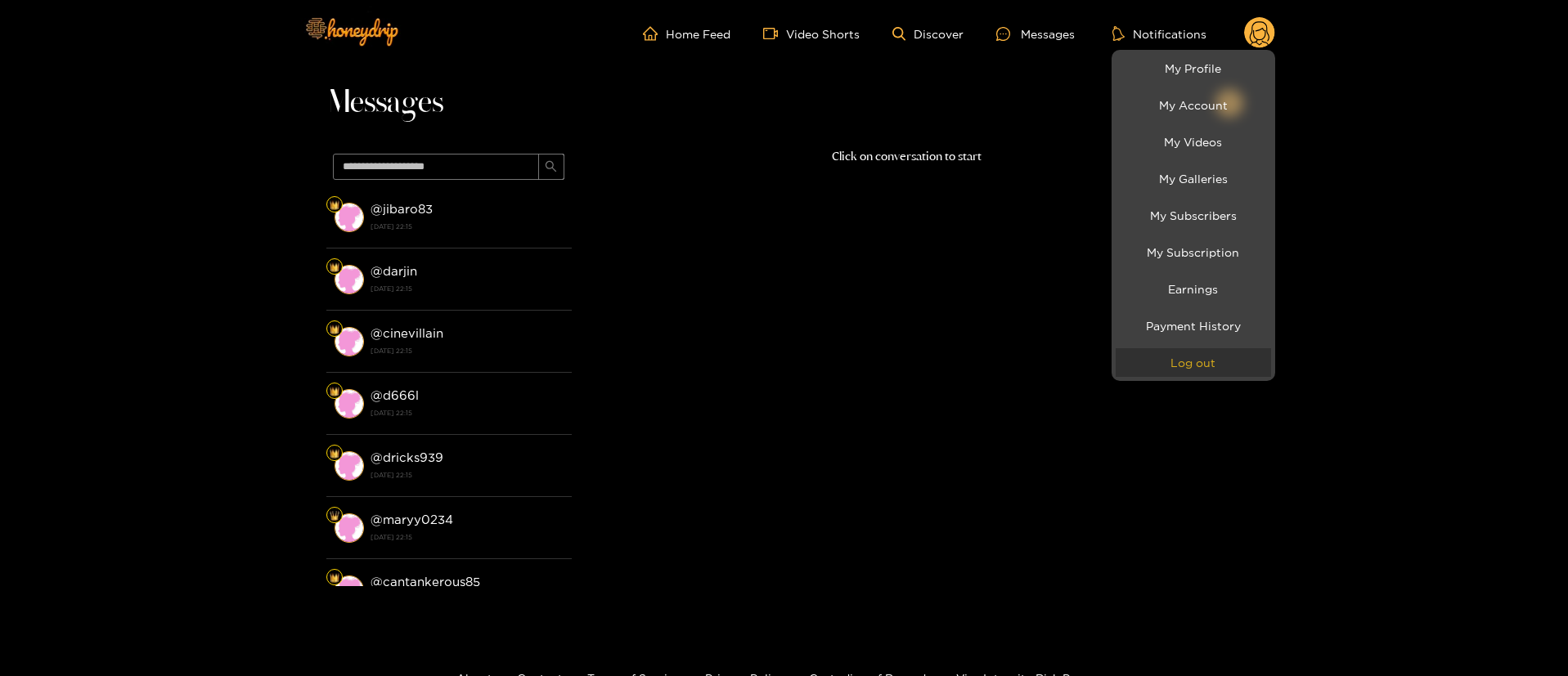
click at [1191, 355] on button "Log out" at bounding box center [1193, 363] width 156 height 29
